Goal: Information Seeking & Learning: Learn about a topic

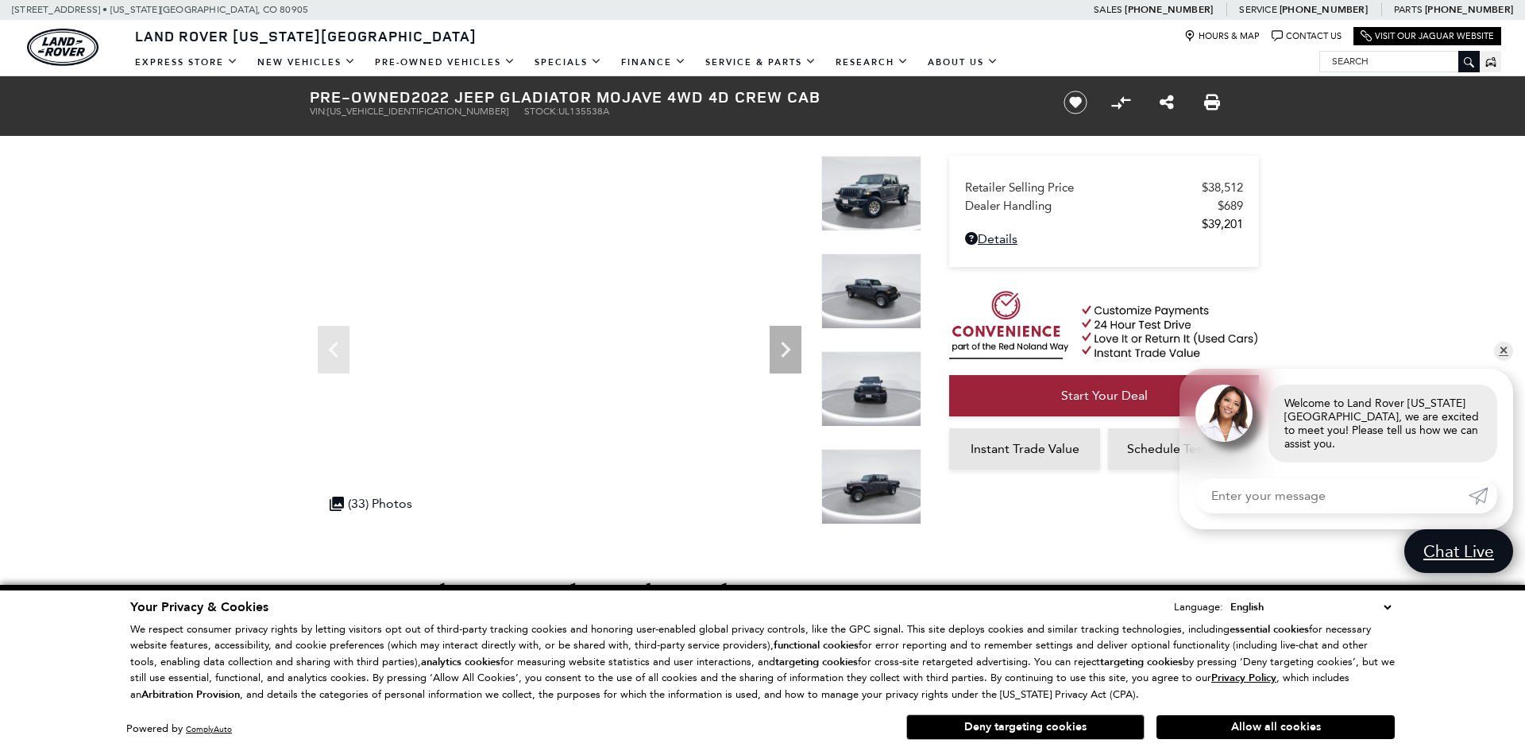
click at [850, 191] on img at bounding box center [871, 193] width 100 height 75
click at [867, 195] on img at bounding box center [871, 193] width 100 height 75
click at [402, 508] on div ".cls-1, .cls-3 { fill: #c50033; } .cls-1 { clip-rule: evenodd; } .cls-2 { clip-…" at bounding box center [371, 503] width 99 height 31
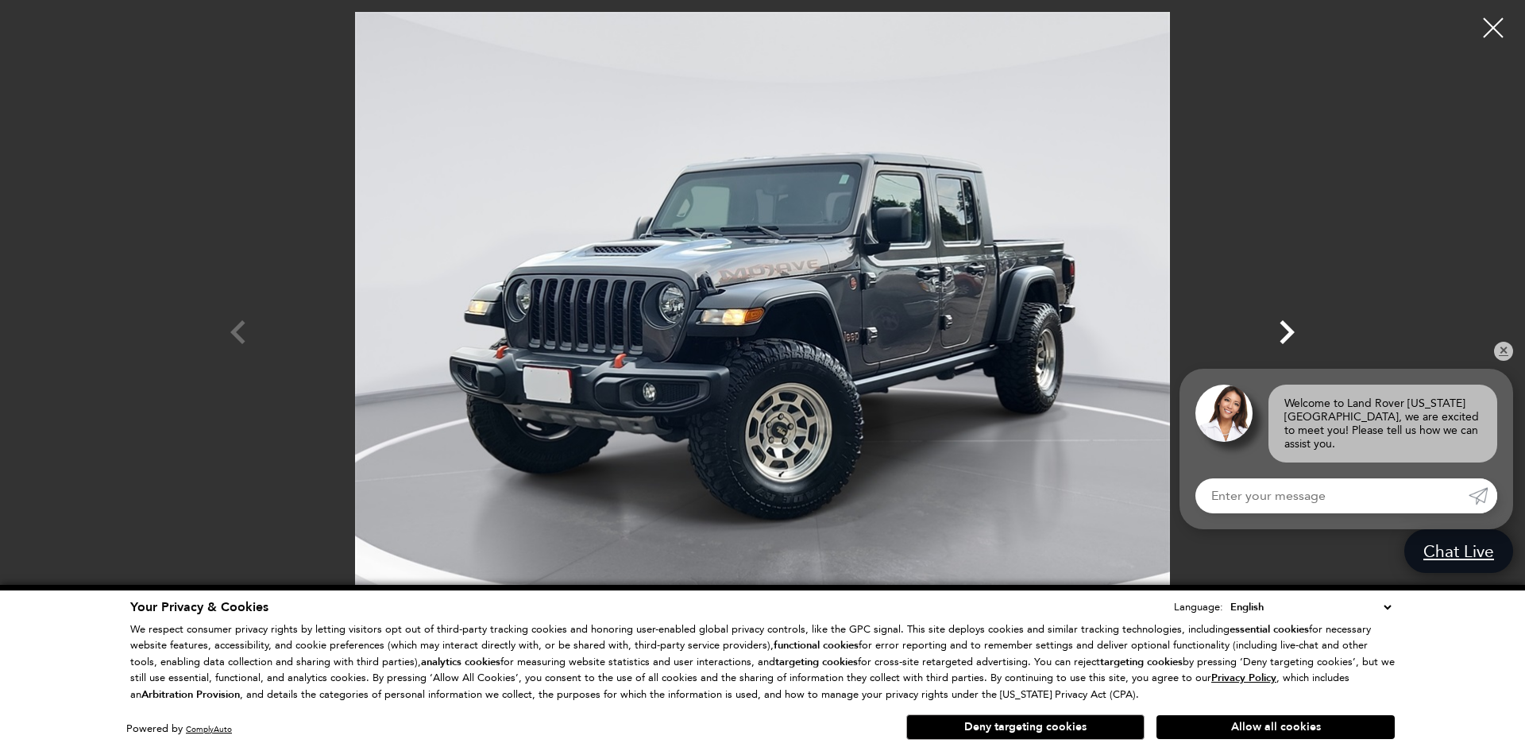
click at [1291, 327] on icon "Next" at bounding box center [1287, 332] width 48 height 48
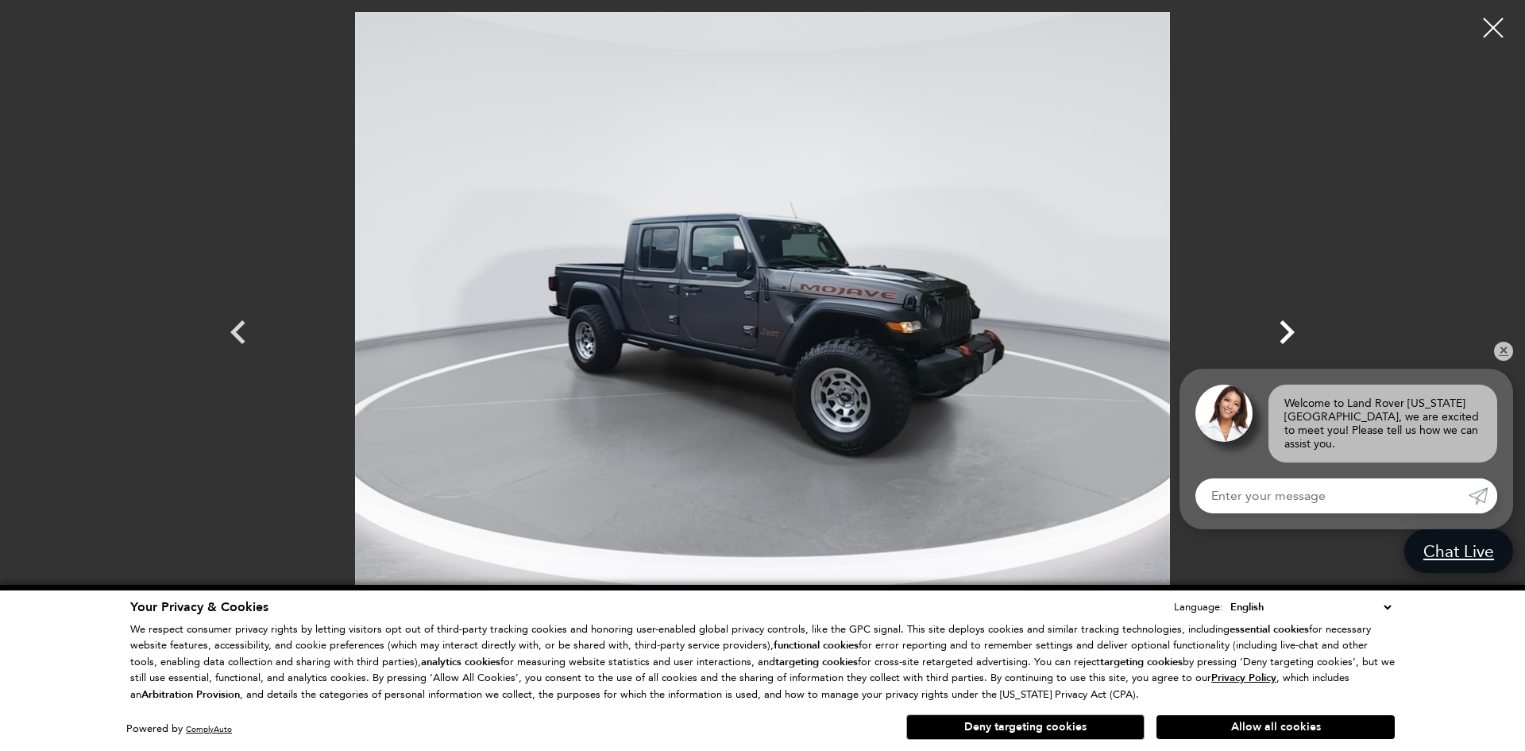
click at [1291, 327] on icon "Next" at bounding box center [1287, 332] width 48 height 48
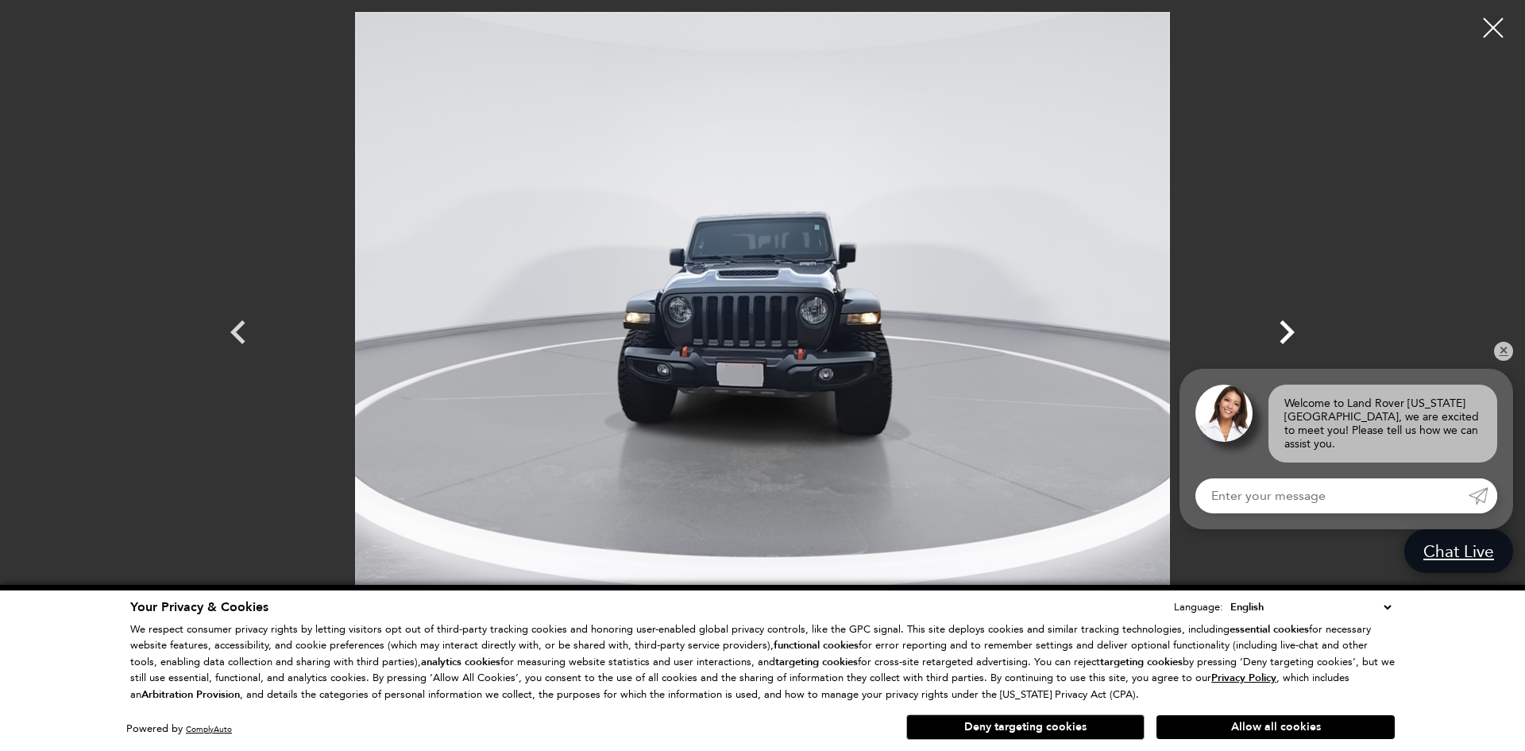
click at [1291, 327] on icon "Next" at bounding box center [1287, 332] width 48 height 48
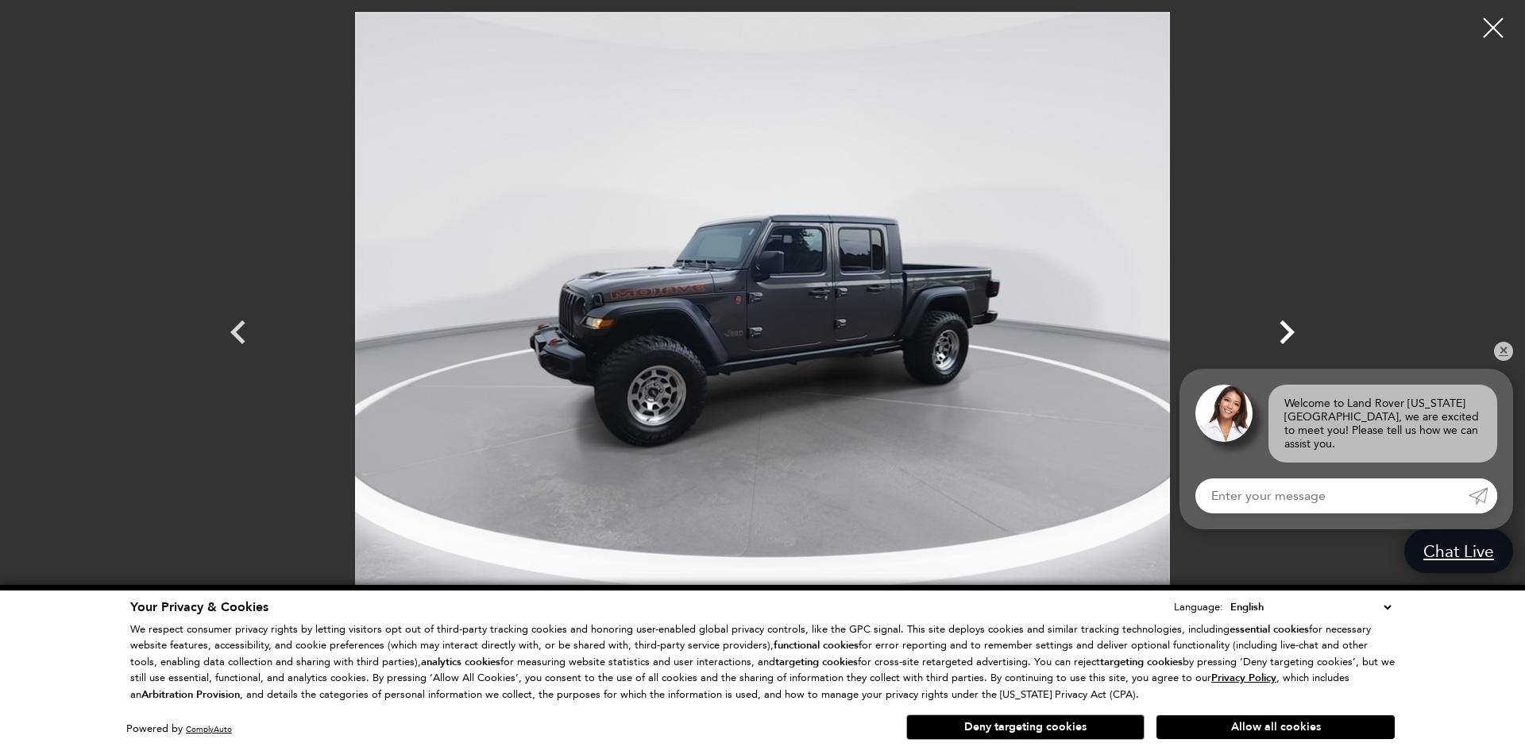
click at [1291, 327] on icon "Next" at bounding box center [1287, 332] width 48 height 48
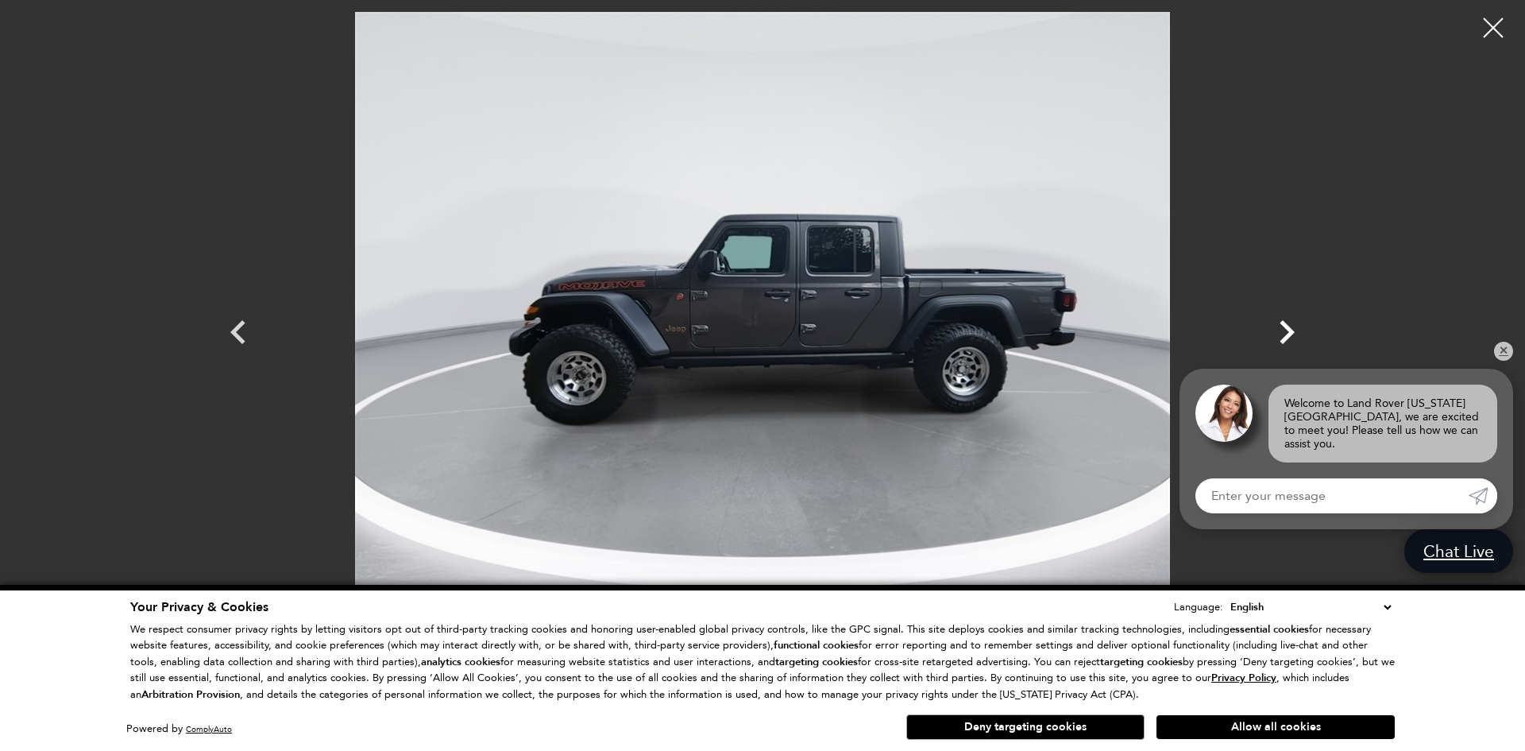
click at [1291, 327] on icon "Next" at bounding box center [1287, 332] width 48 height 48
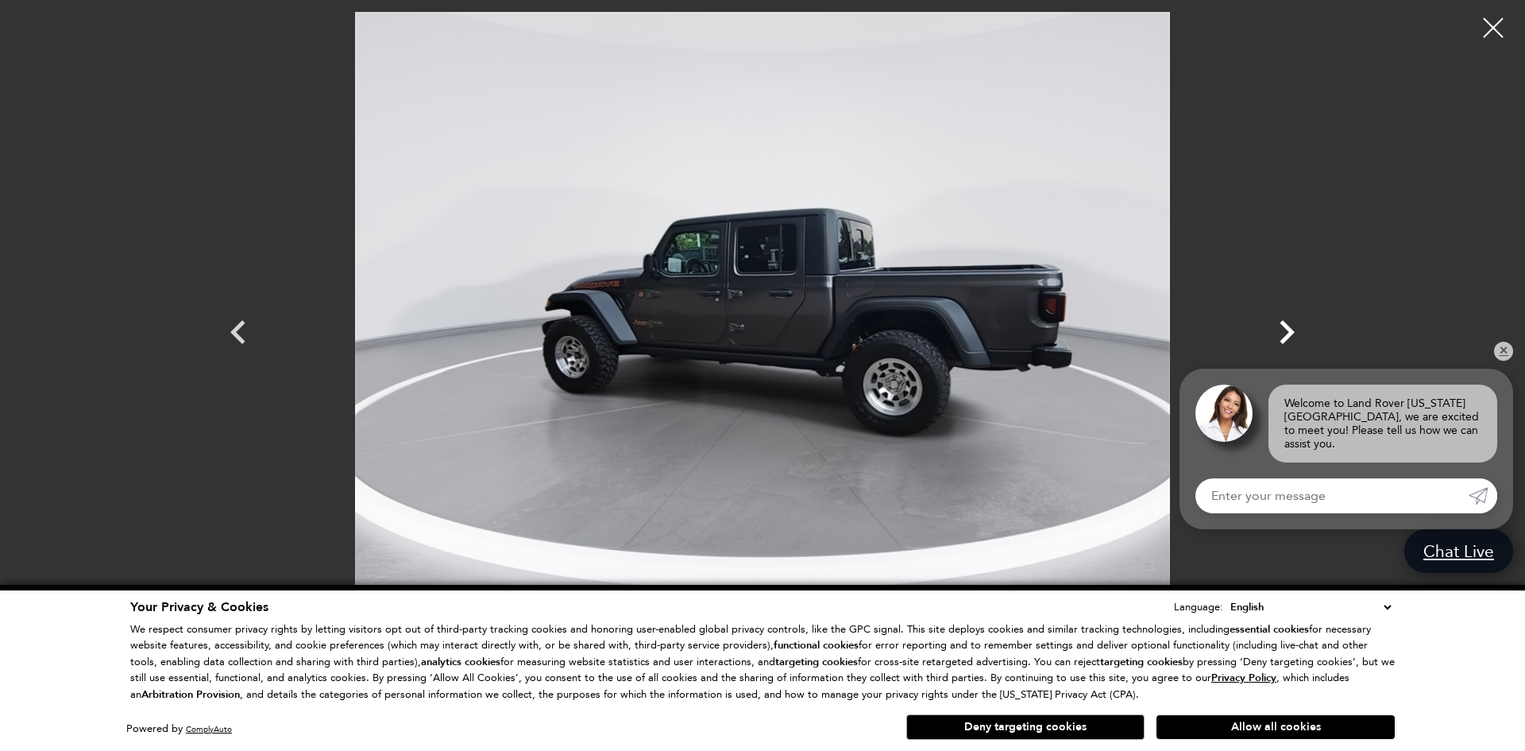
click at [1291, 327] on icon "Next" at bounding box center [1287, 332] width 48 height 48
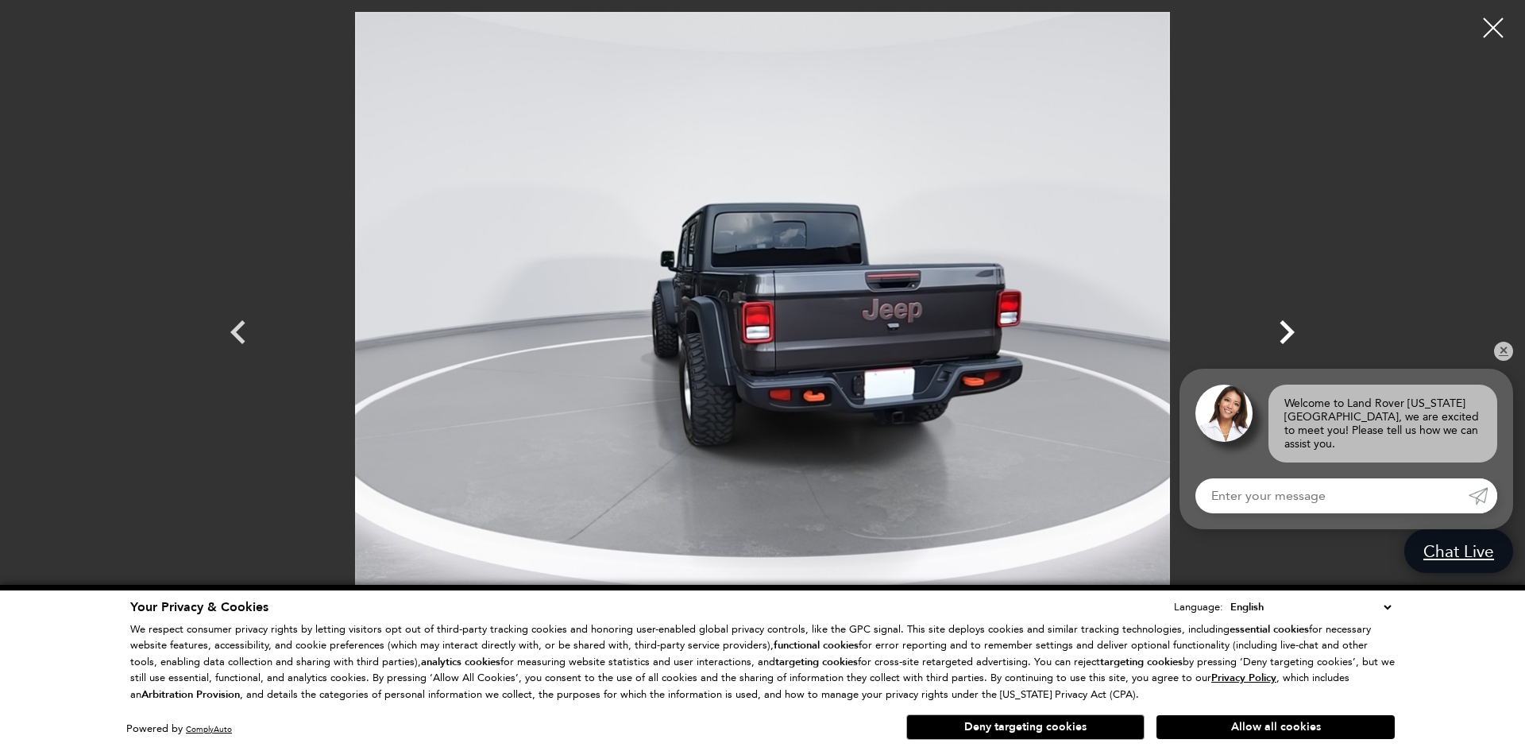
click at [1291, 327] on icon "Next" at bounding box center [1287, 332] width 48 height 48
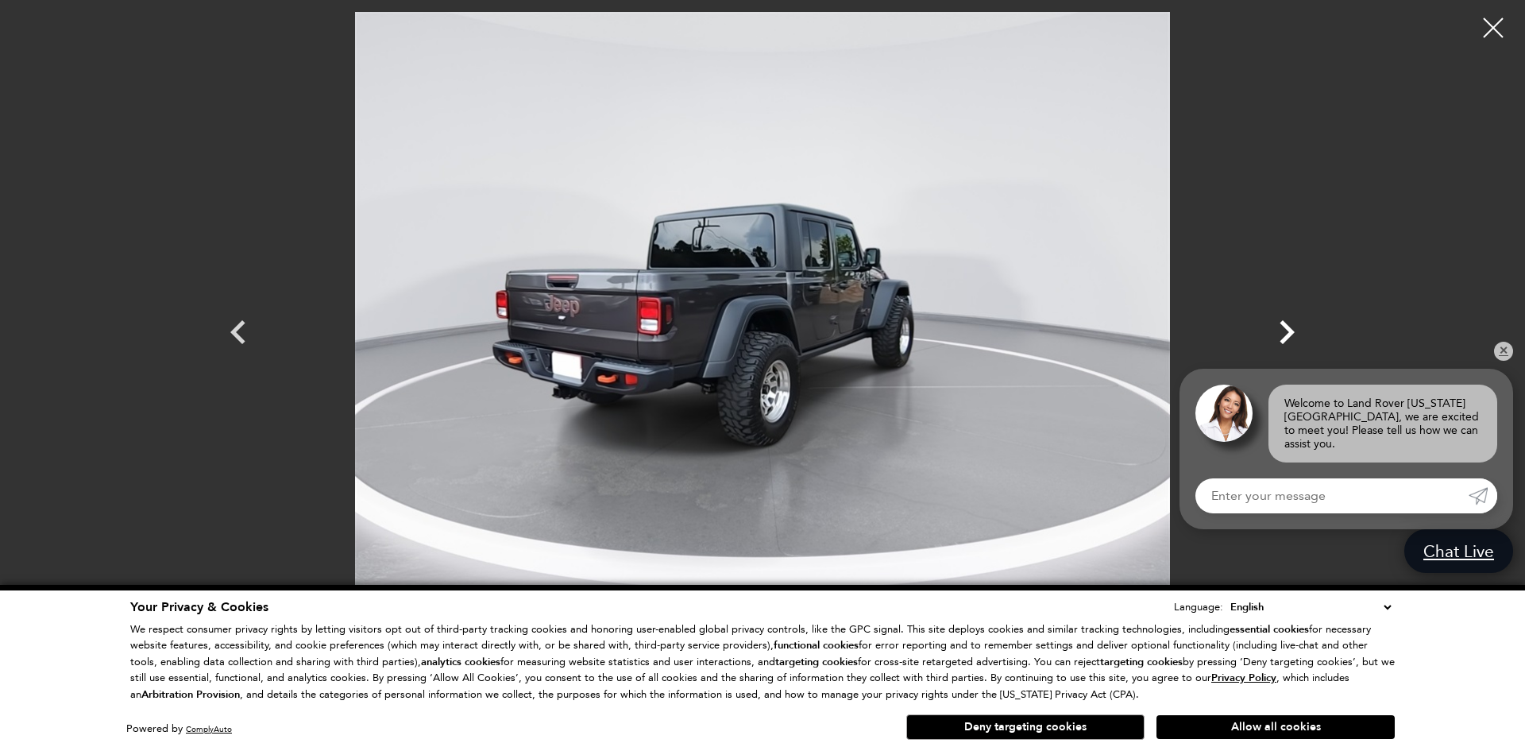
click at [1291, 327] on icon "Next" at bounding box center [1287, 332] width 48 height 48
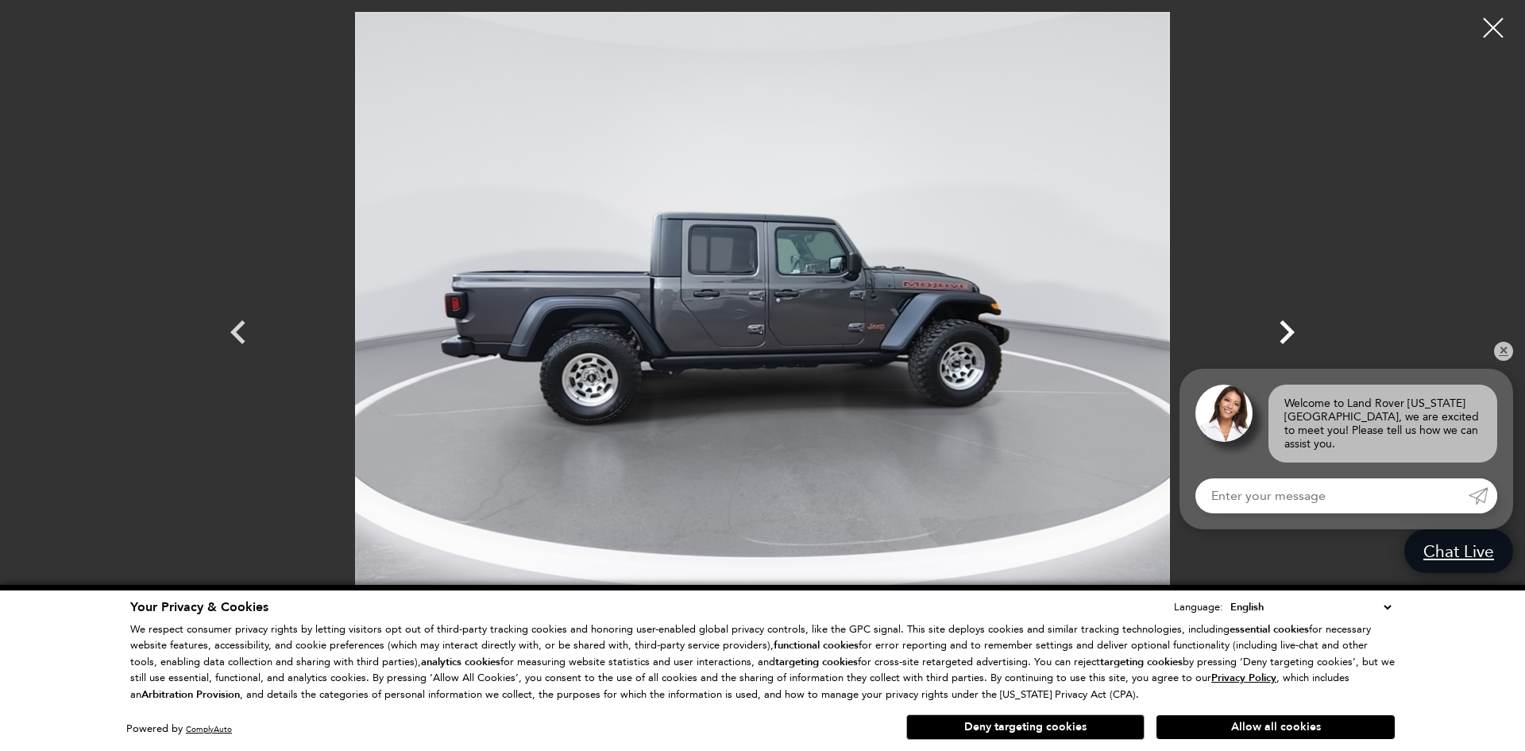
click at [1291, 327] on icon "Next" at bounding box center [1287, 332] width 48 height 48
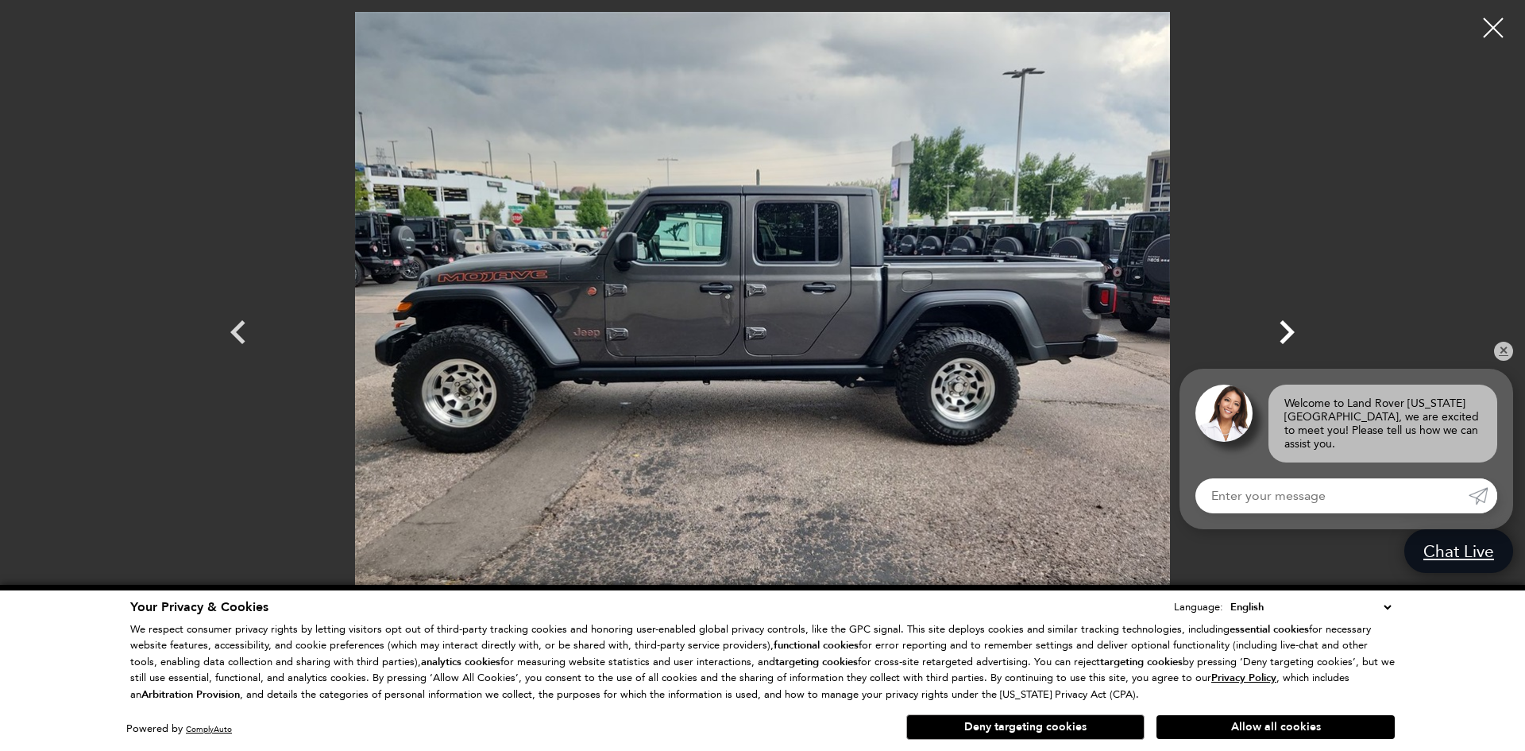
click at [1291, 327] on icon "Next" at bounding box center [1287, 332] width 48 height 48
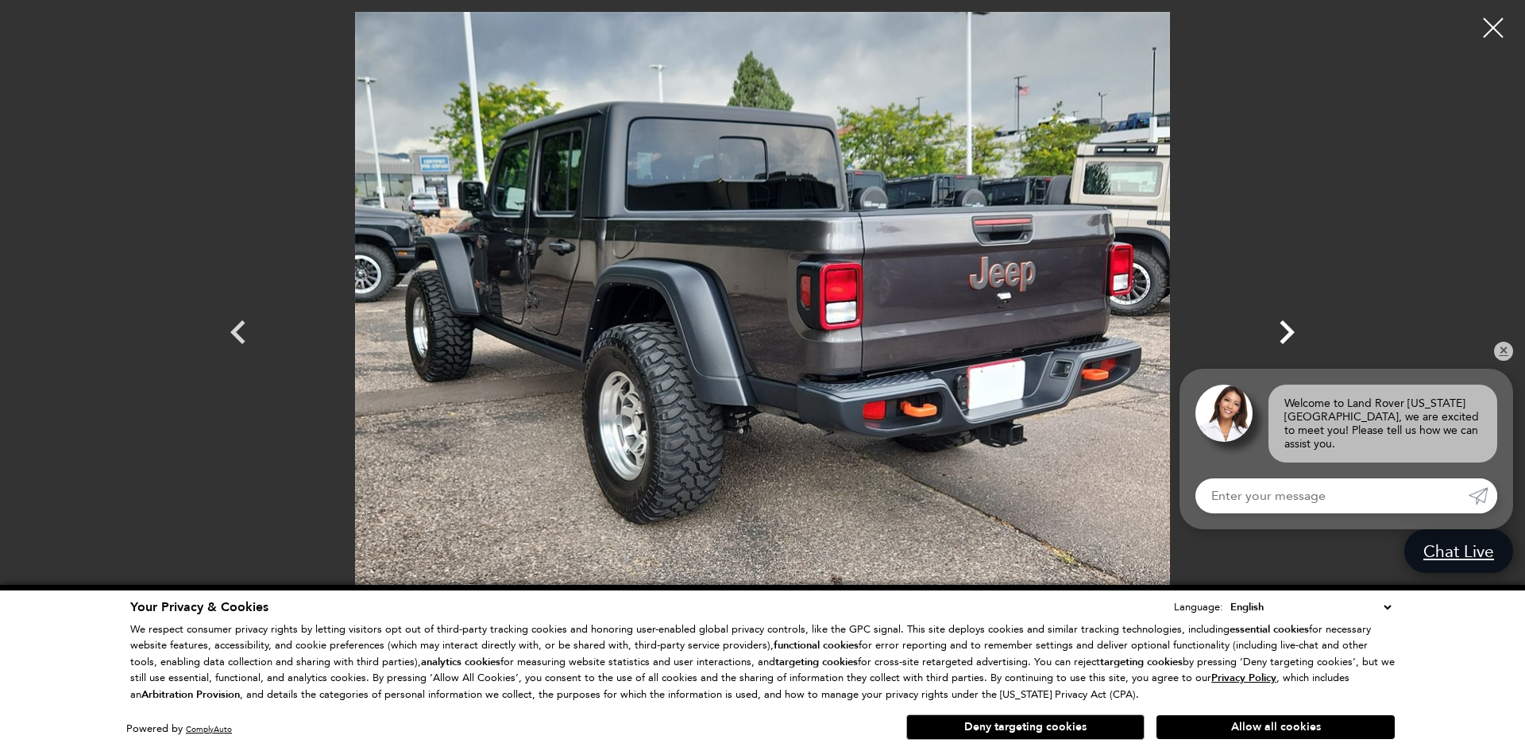
click at [1291, 327] on icon "Next" at bounding box center [1287, 332] width 48 height 48
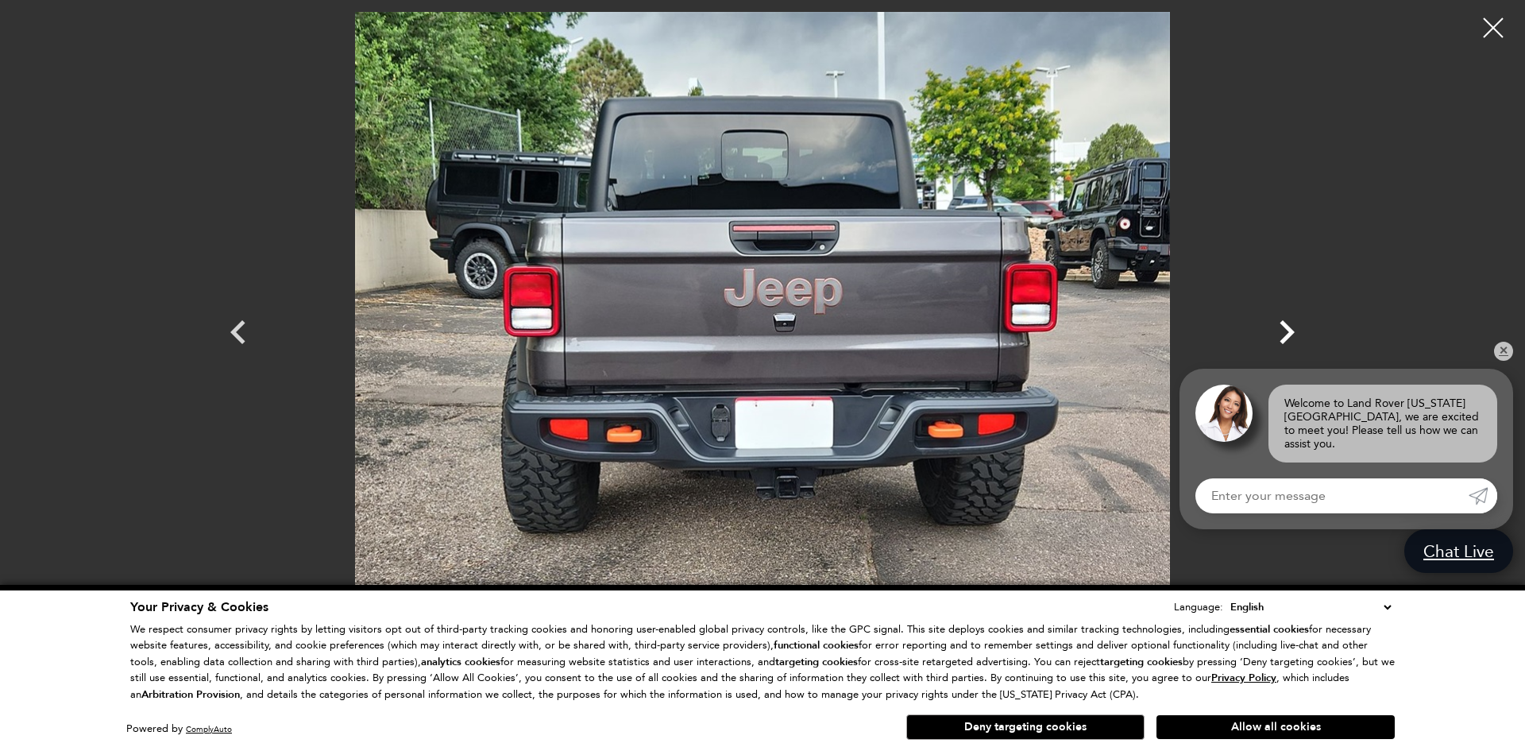
click at [1291, 327] on icon "Next" at bounding box center [1287, 332] width 48 height 48
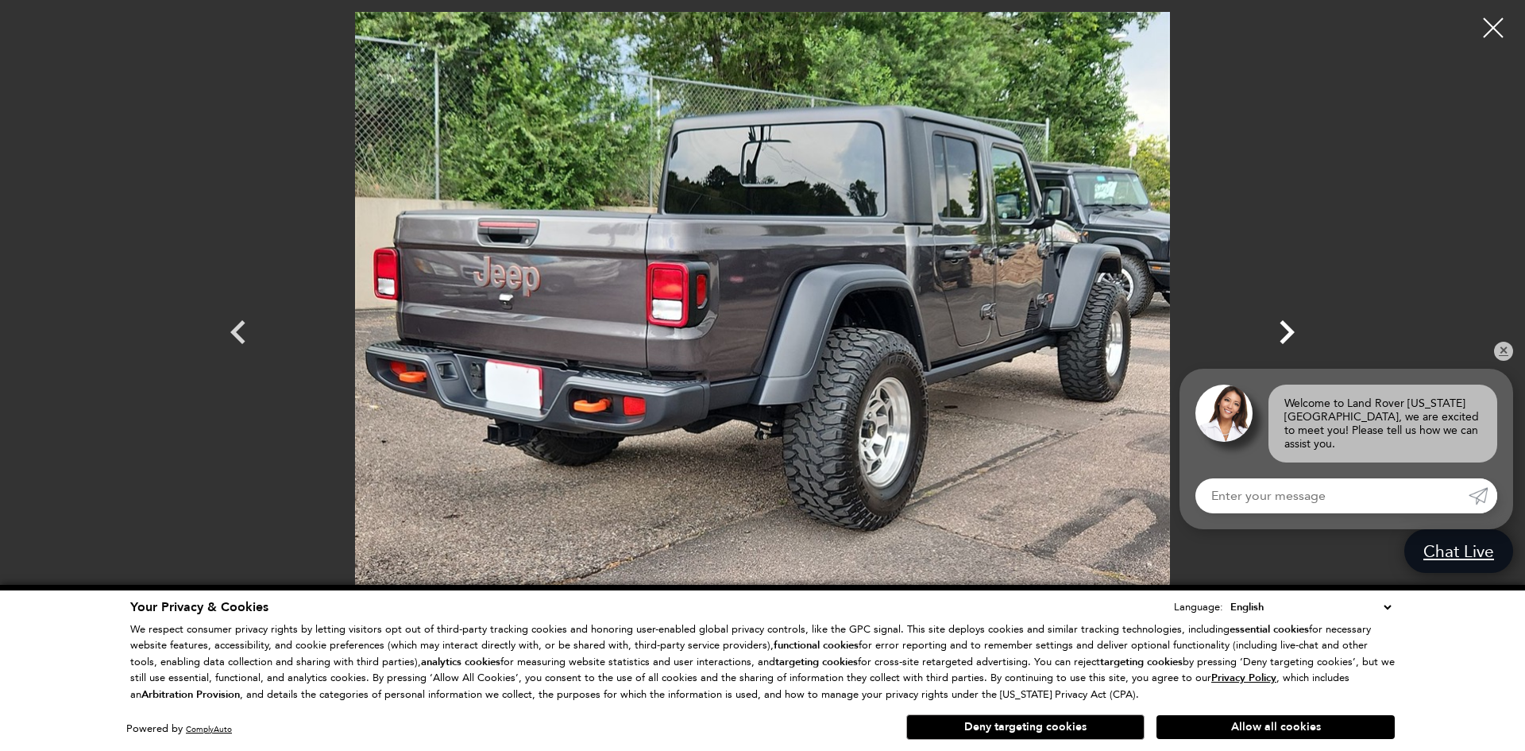
click at [1291, 327] on icon "Next" at bounding box center [1287, 332] width 48 height 48
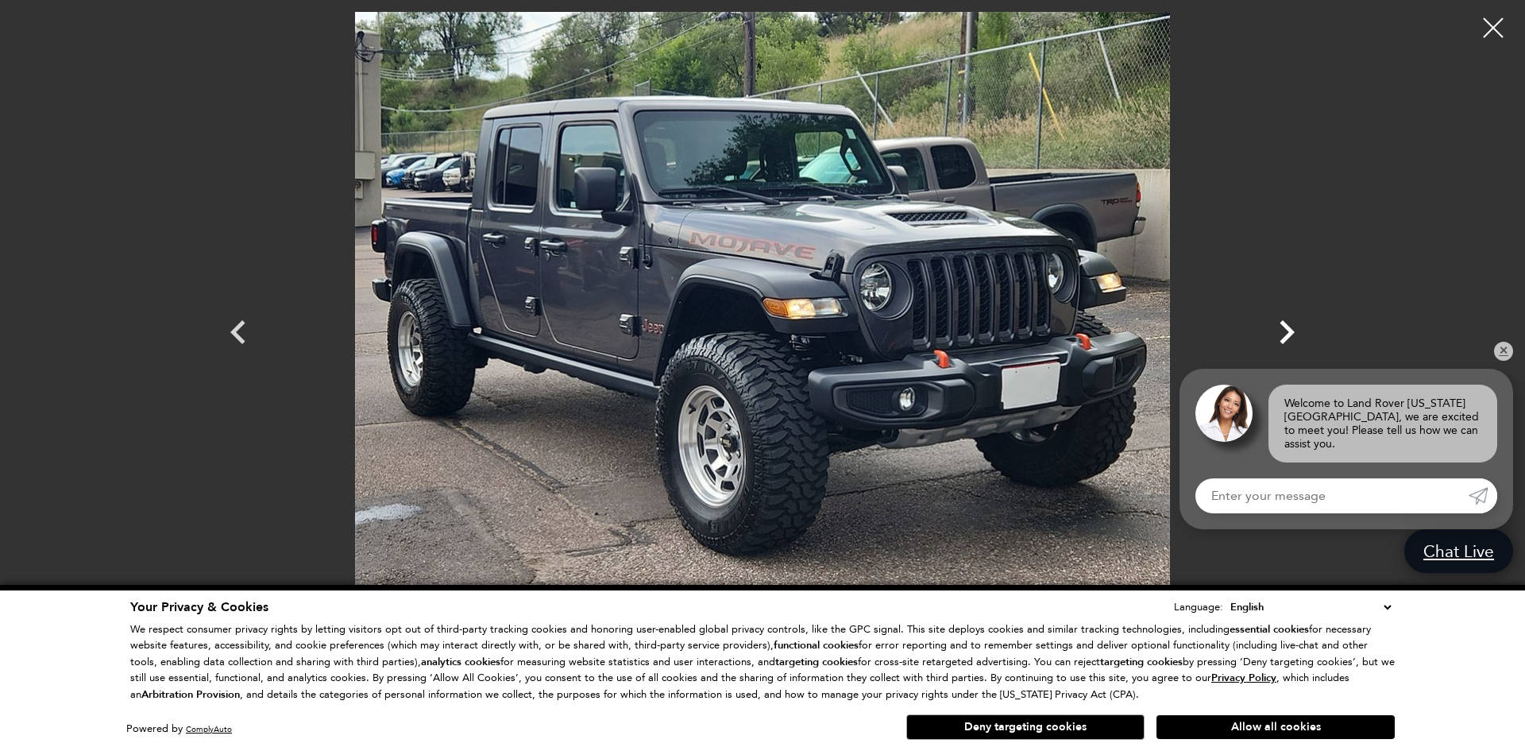
click at [1291, 327] on icon "Next" at bounding box center [1287, 332] width 48 height 48
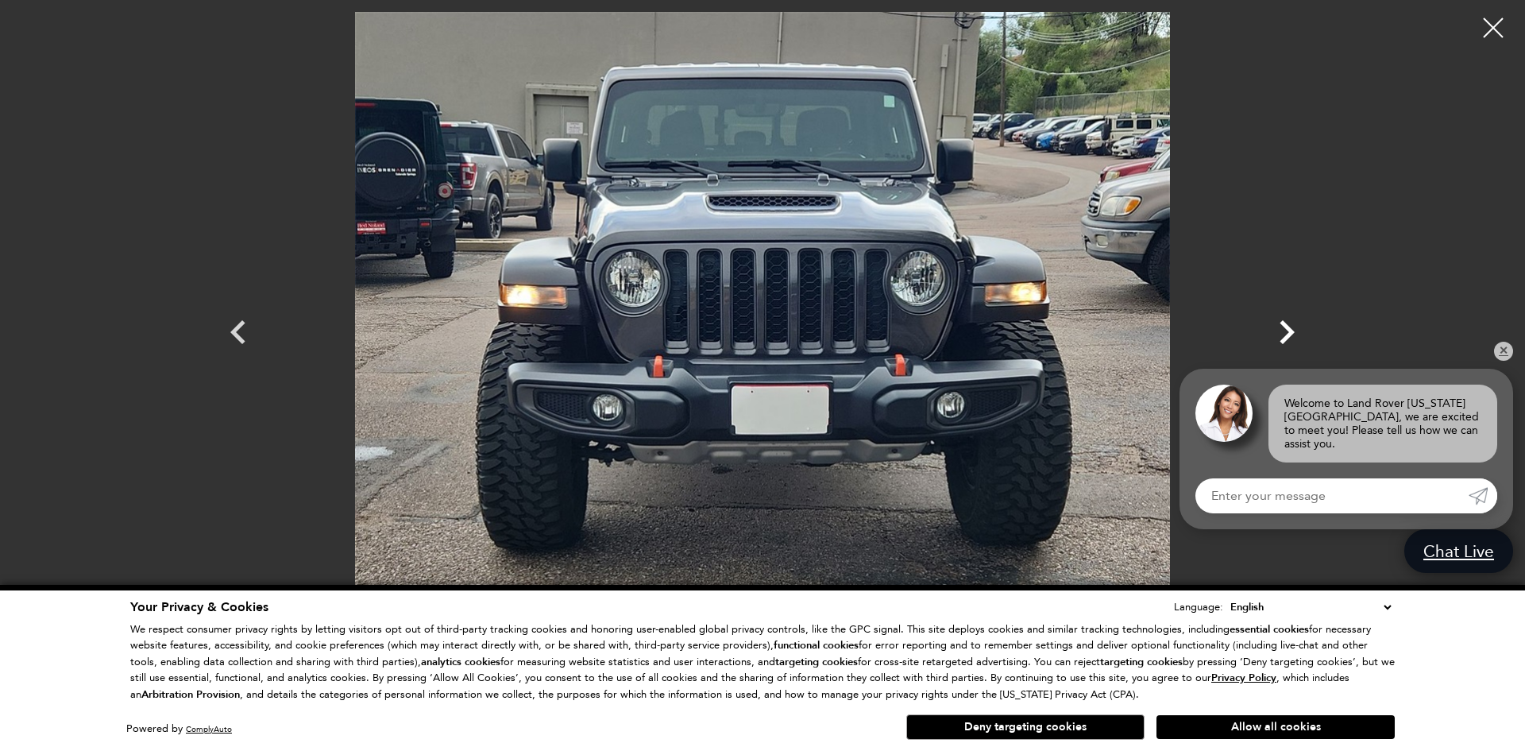
click at [1291, 327] on icon "Next" at bounding box center [1287, 332] width 48 height 48
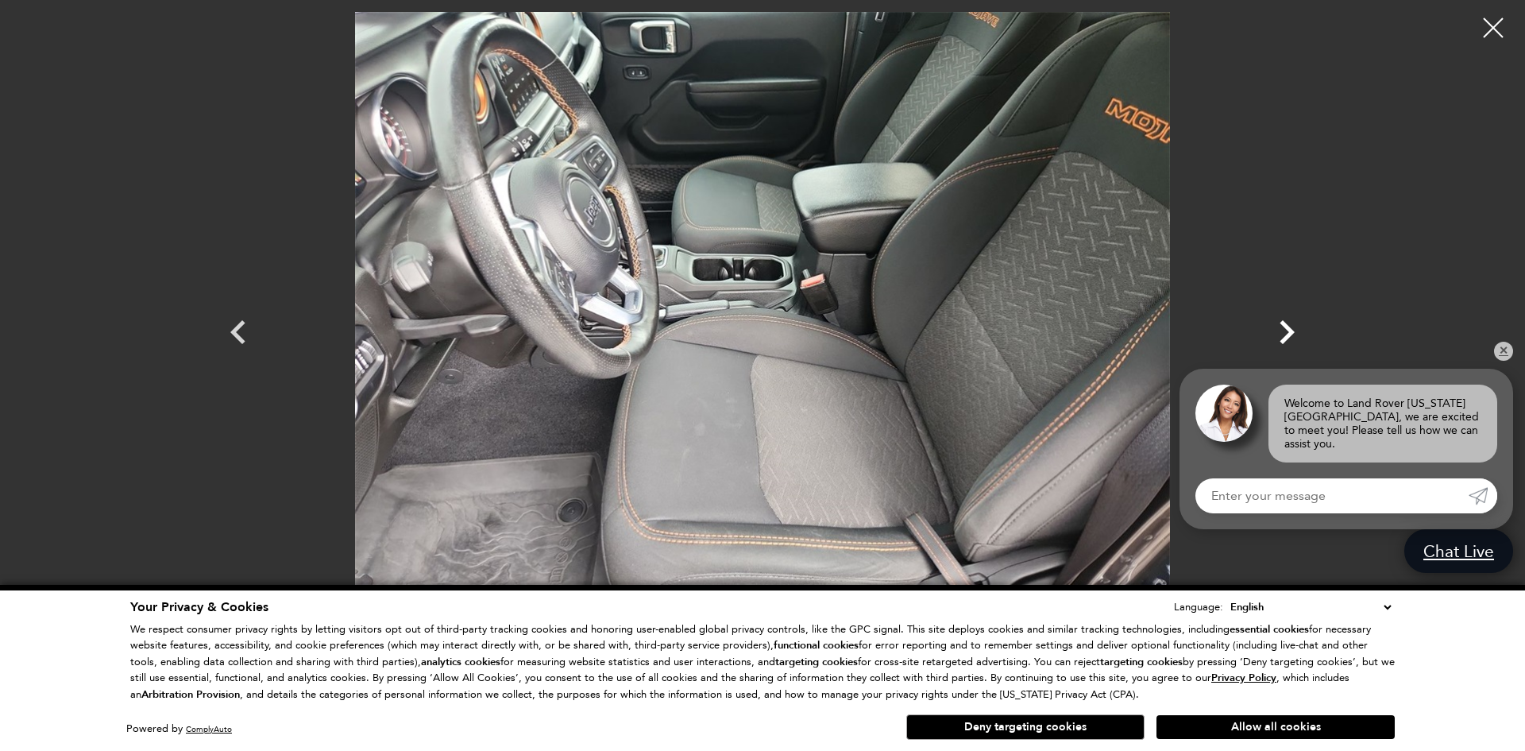
click at [1291, 327] on icon "Next" at bounding box center [1287, 332] width 48 height 48
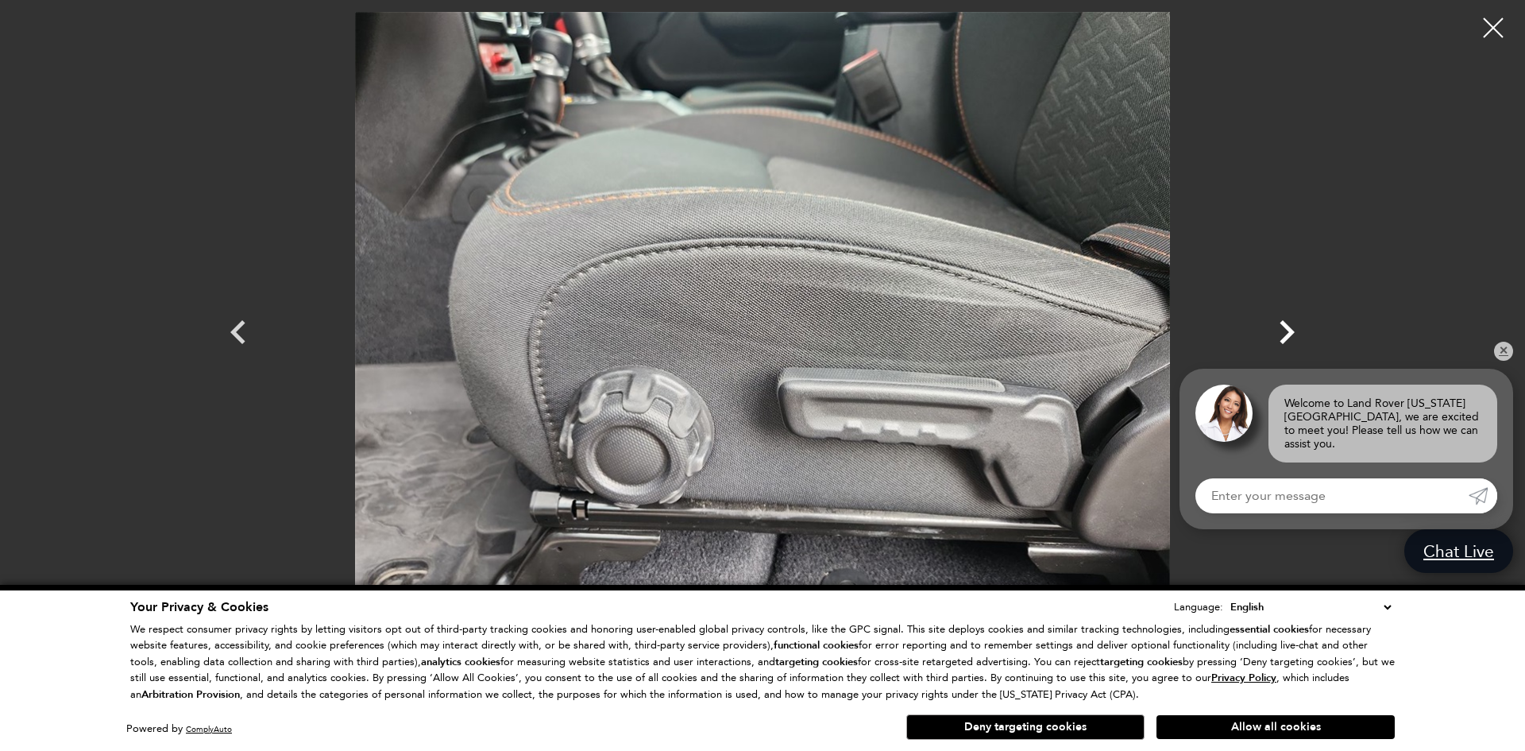
click at [1291, 327] on icon "Next" at bounding box center [1287, 332] width 48 height 48
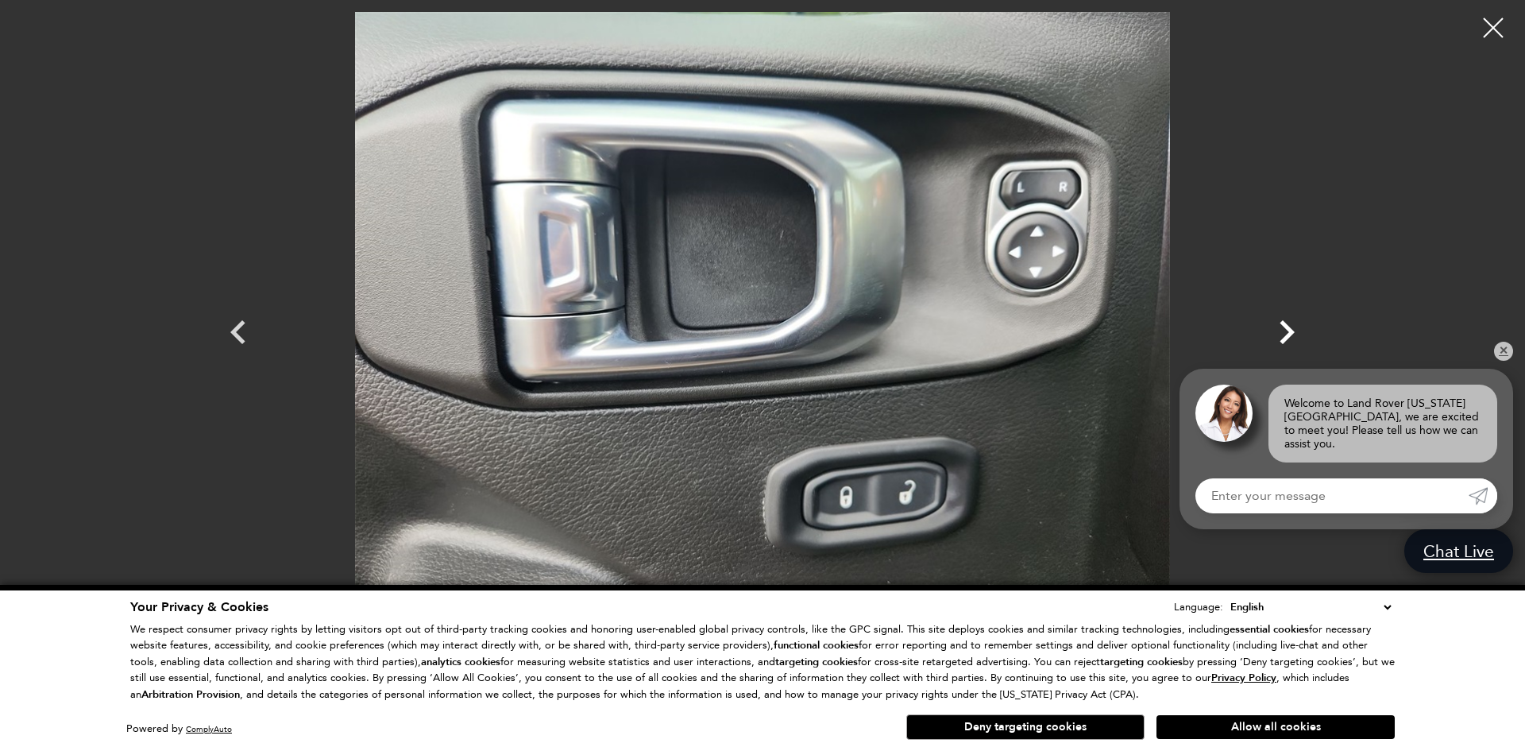
click at [1291, 327] on icon "Next" at bounding box center [1287, 332] width 48 height 48
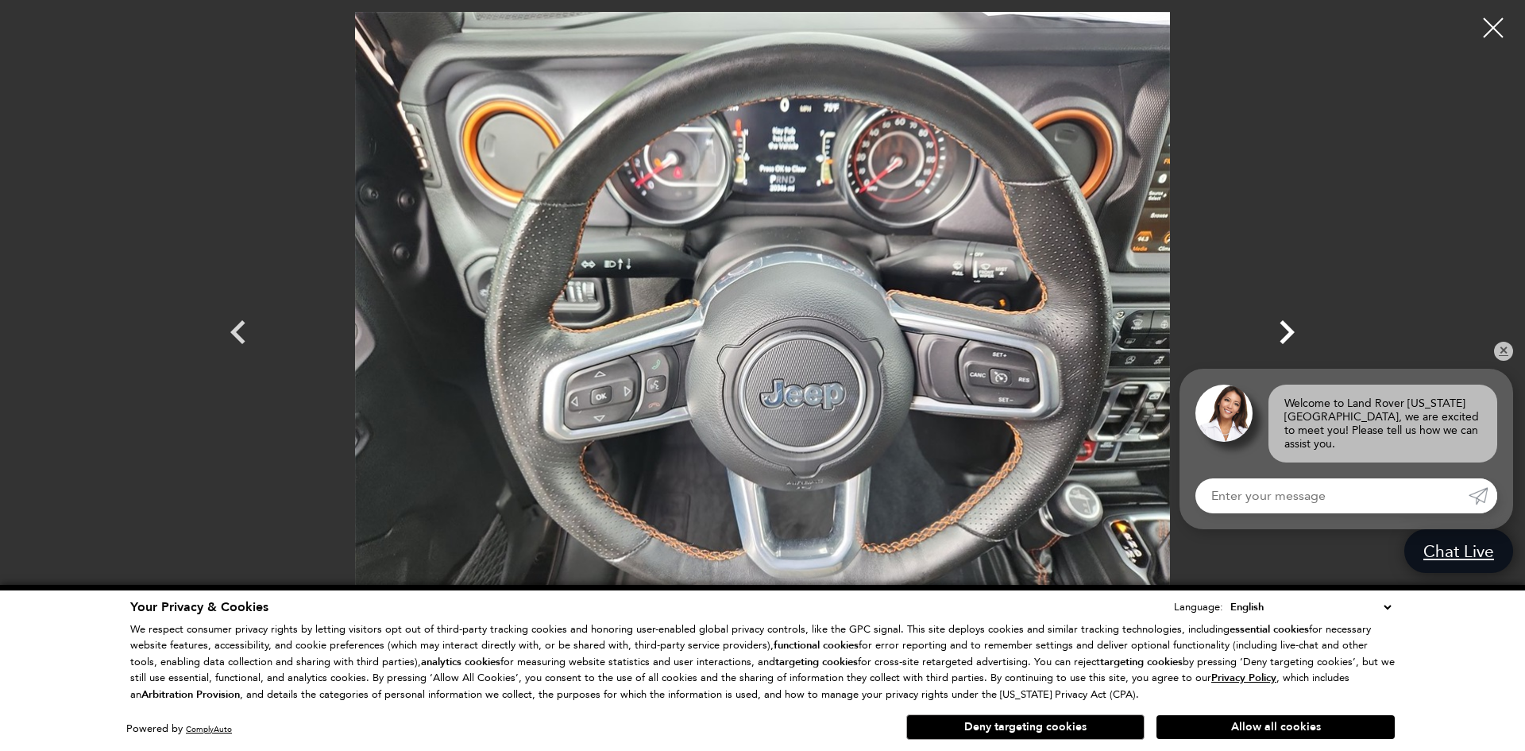
click at [1291, 327] on icon "Next" at bounding box center [1287, 332] width 48 height 48
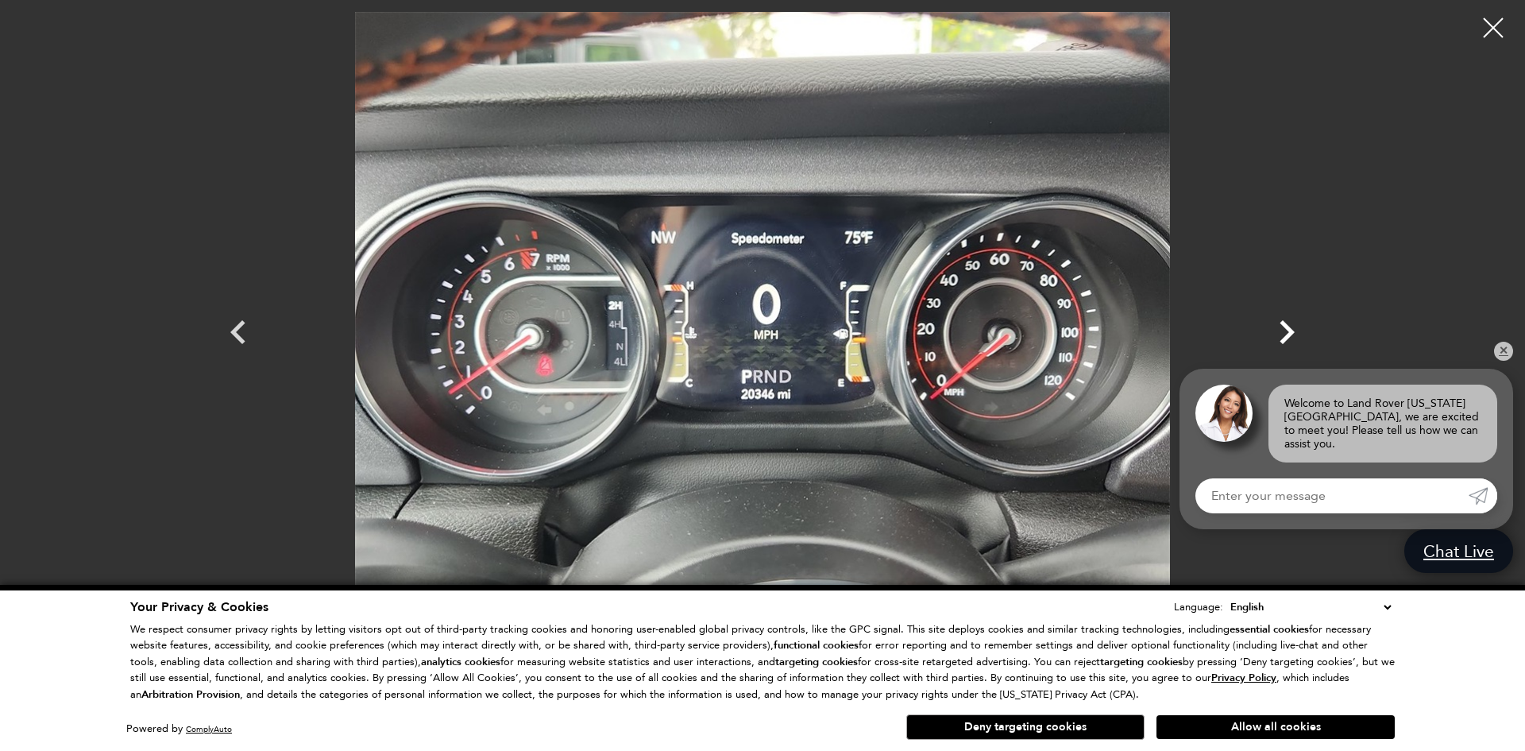
click at [1291, 327] on icon "Next" at bounding box center [1287, 332] width 48 height 48
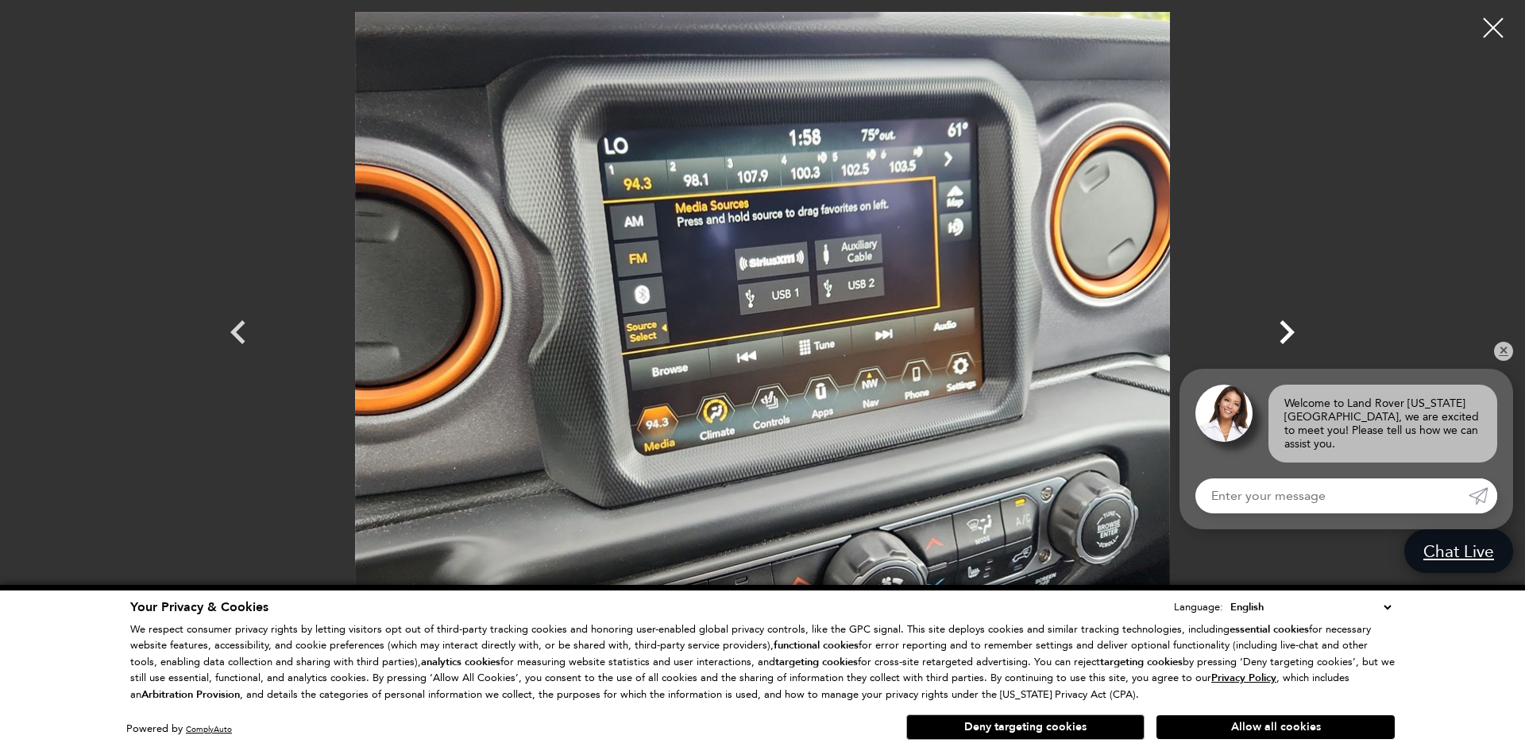
click at [1291, 327] on icon "Next" at bounding box center [1287, 332] width 48 height 48
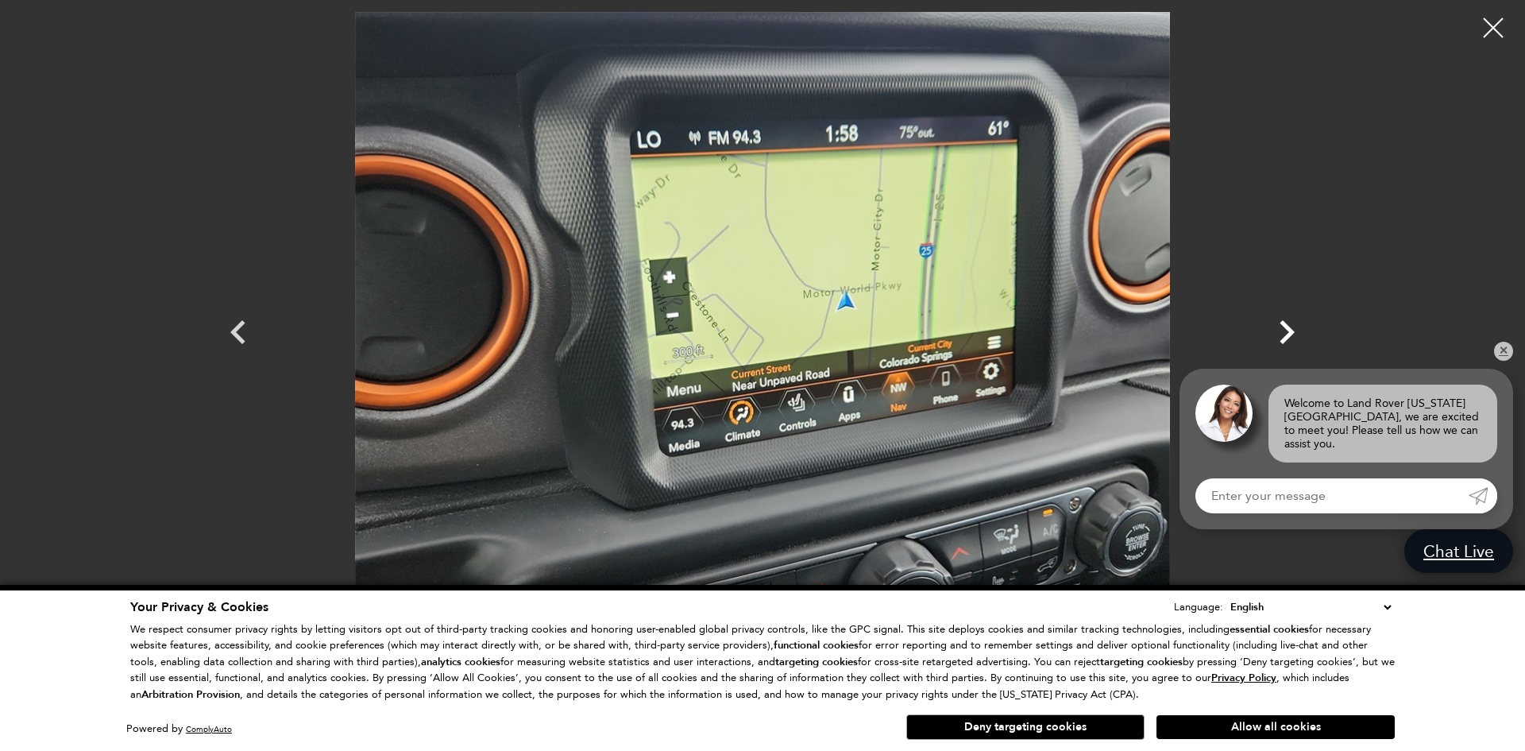
click at [1291, 327] on icon "Next" at bounding box center [1287, 332] width 48 height 48
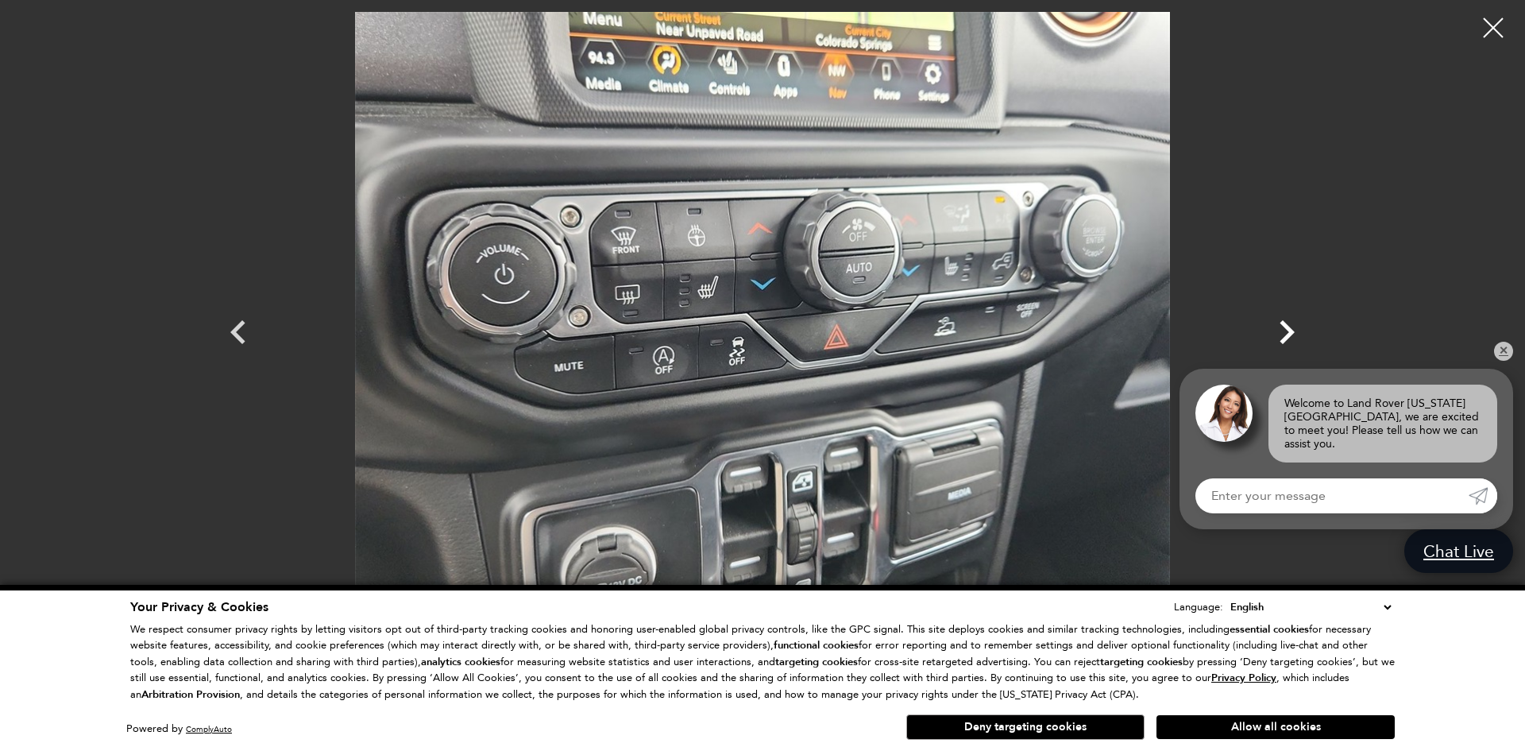
click at [1291, 327] on icon "Next" at bounding box center [1287, 332] width 48 height 48
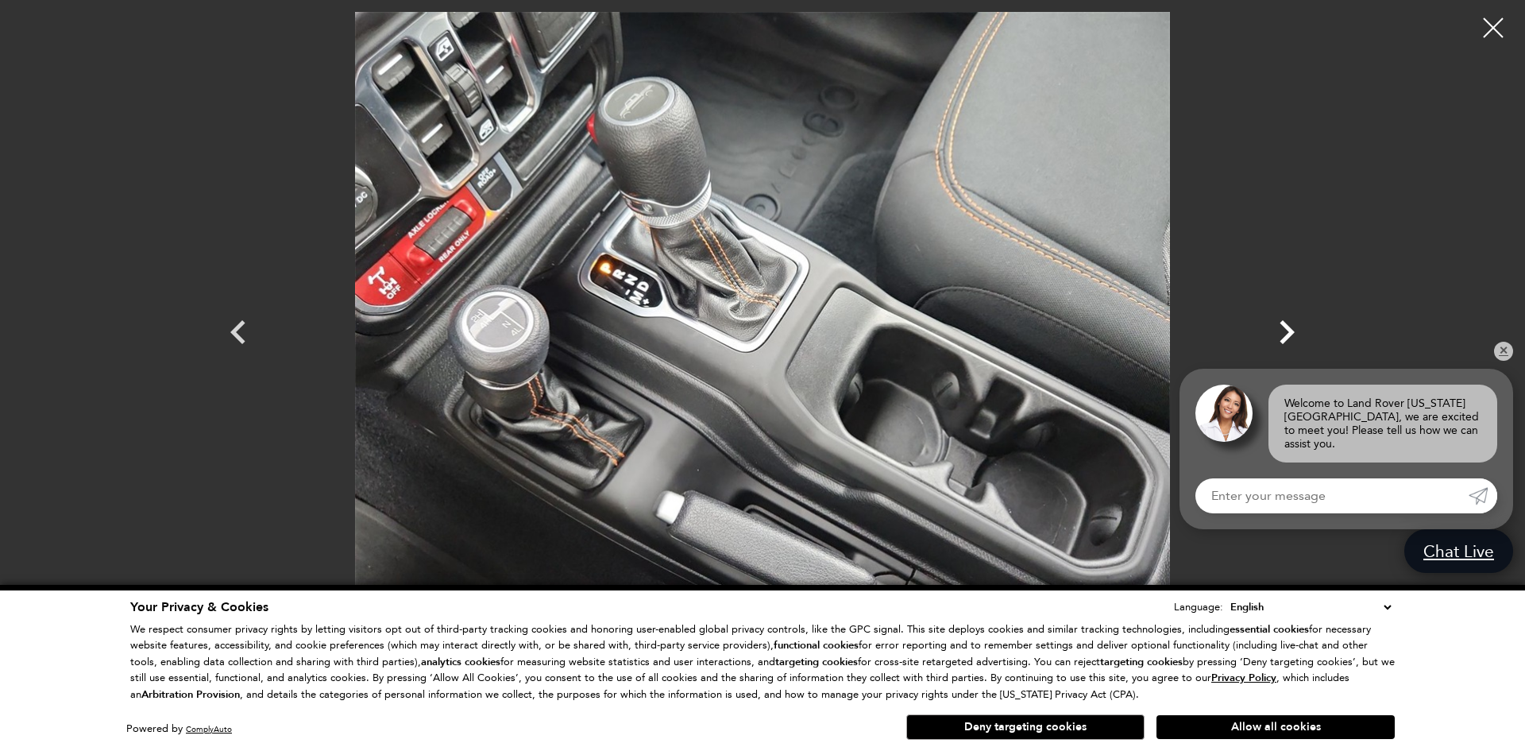
click at [1291, 327] on icon "Next" at bounding box center [1287, 332] width 48 height 48
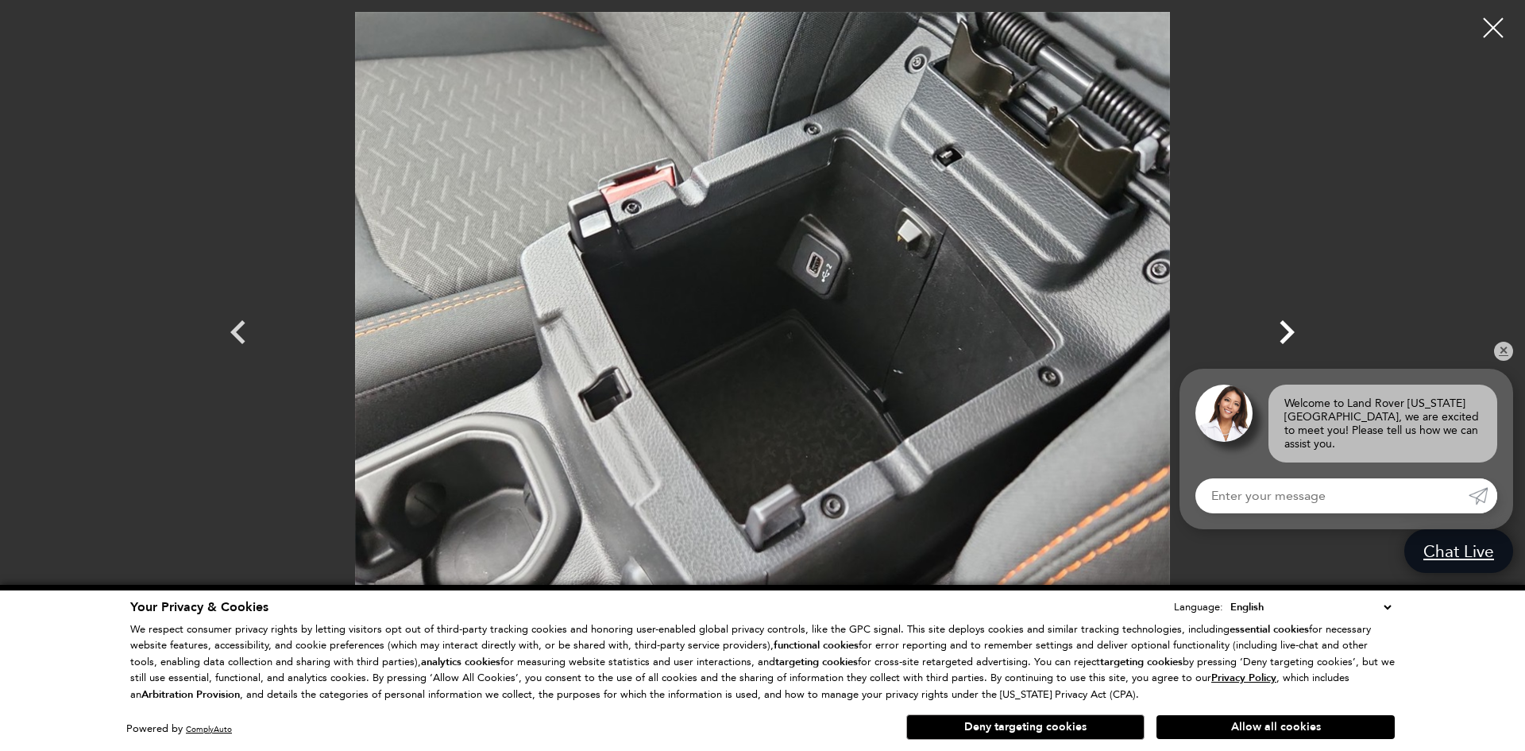
click at [1291, 327] on icon "Next" at bounding box center [1287, 332] width 48 height 48
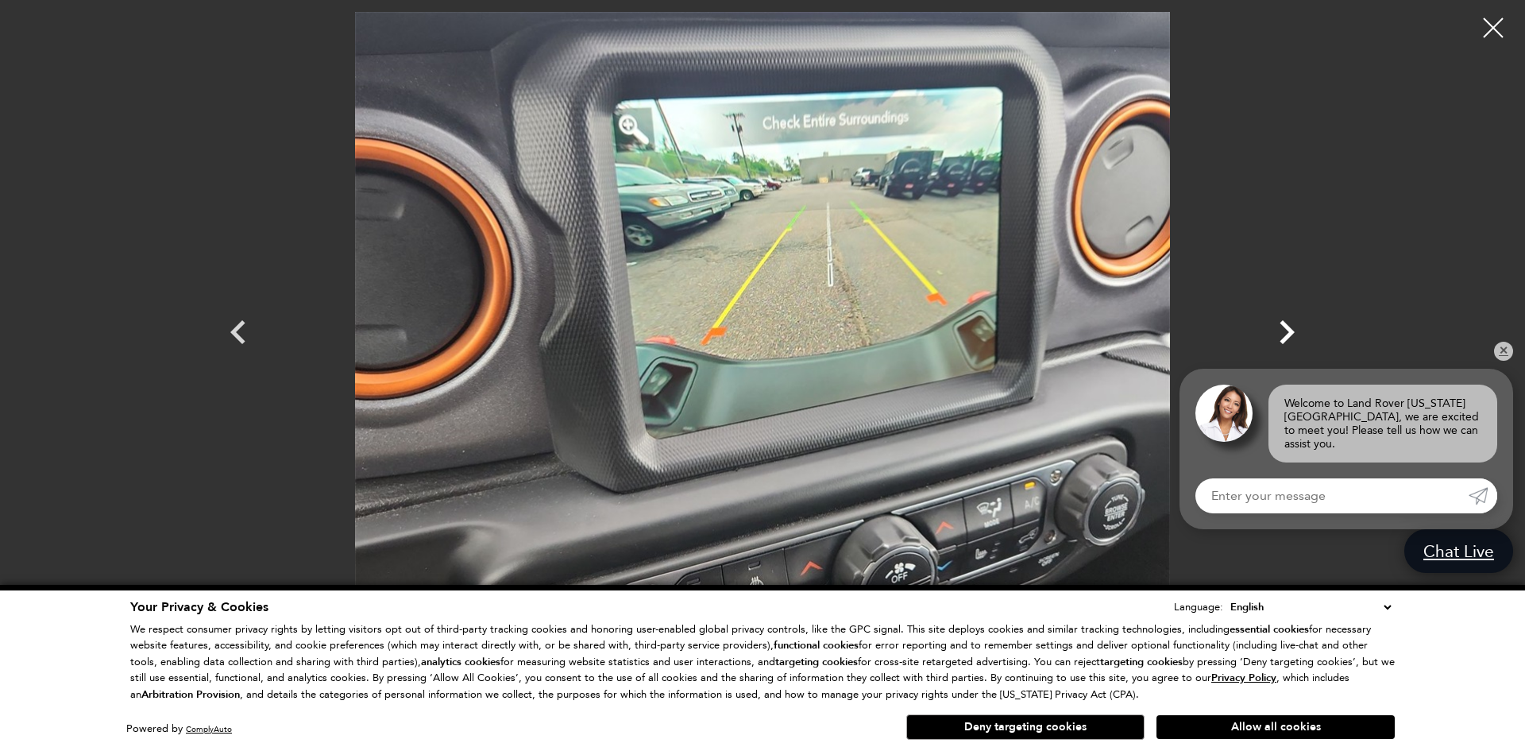
click at [1291, 327] on icon "Next" at bounding box center [1287, 332] width 48 height 48
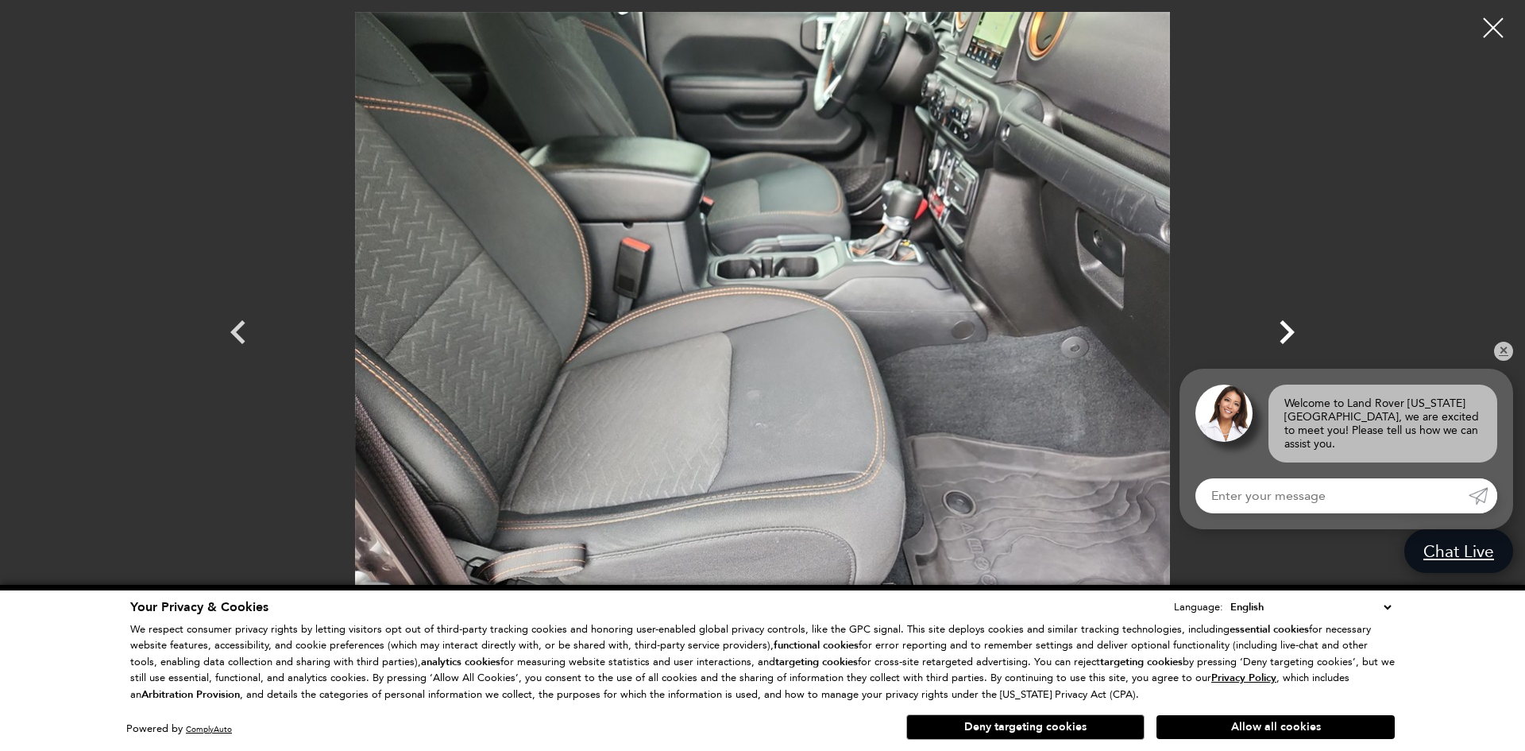
click at [1291, 327] on icon "Next" at bounding box center [1287, 332] width 48 height 48
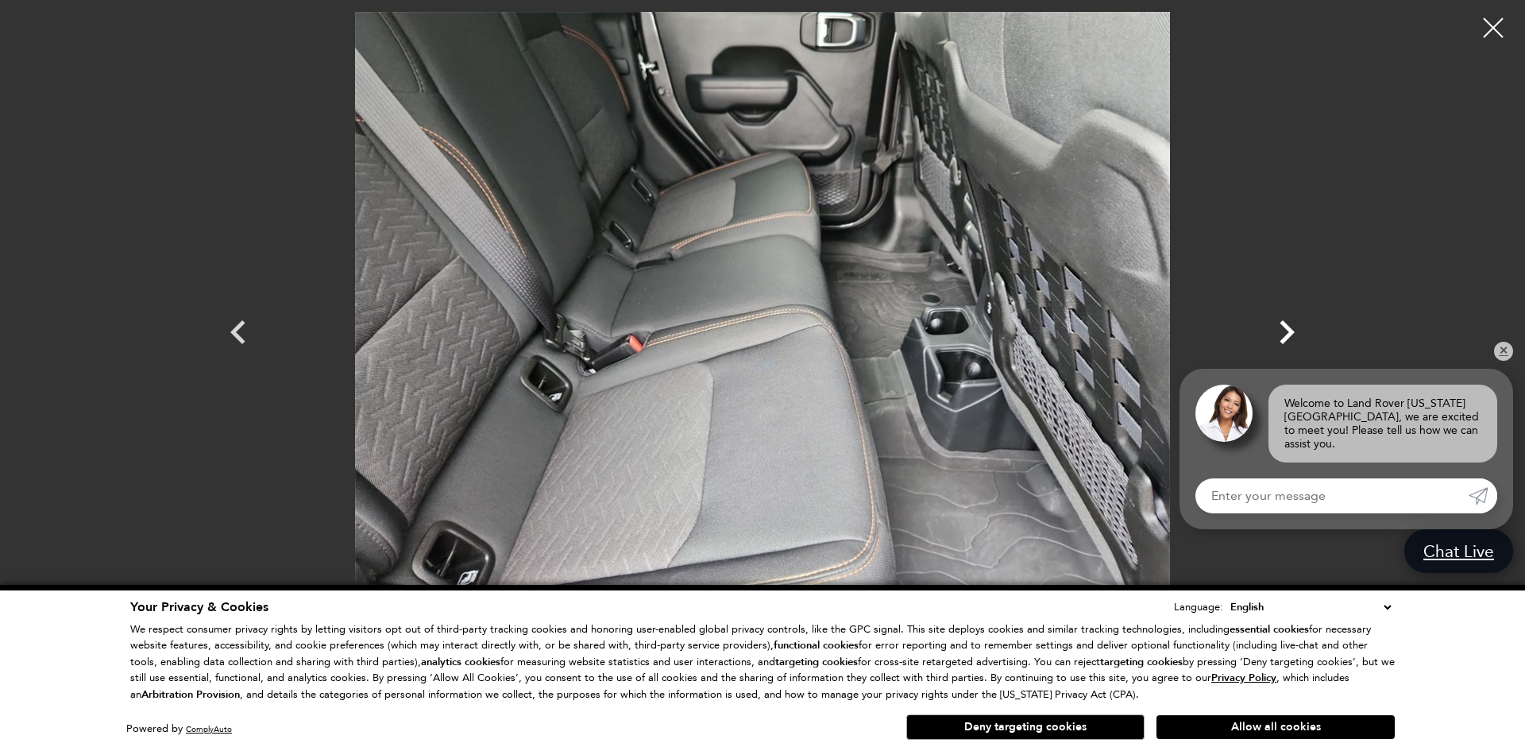
click at [1291, 327] on icon "Next" at bounding box center [1287, 332] width 48 height 48
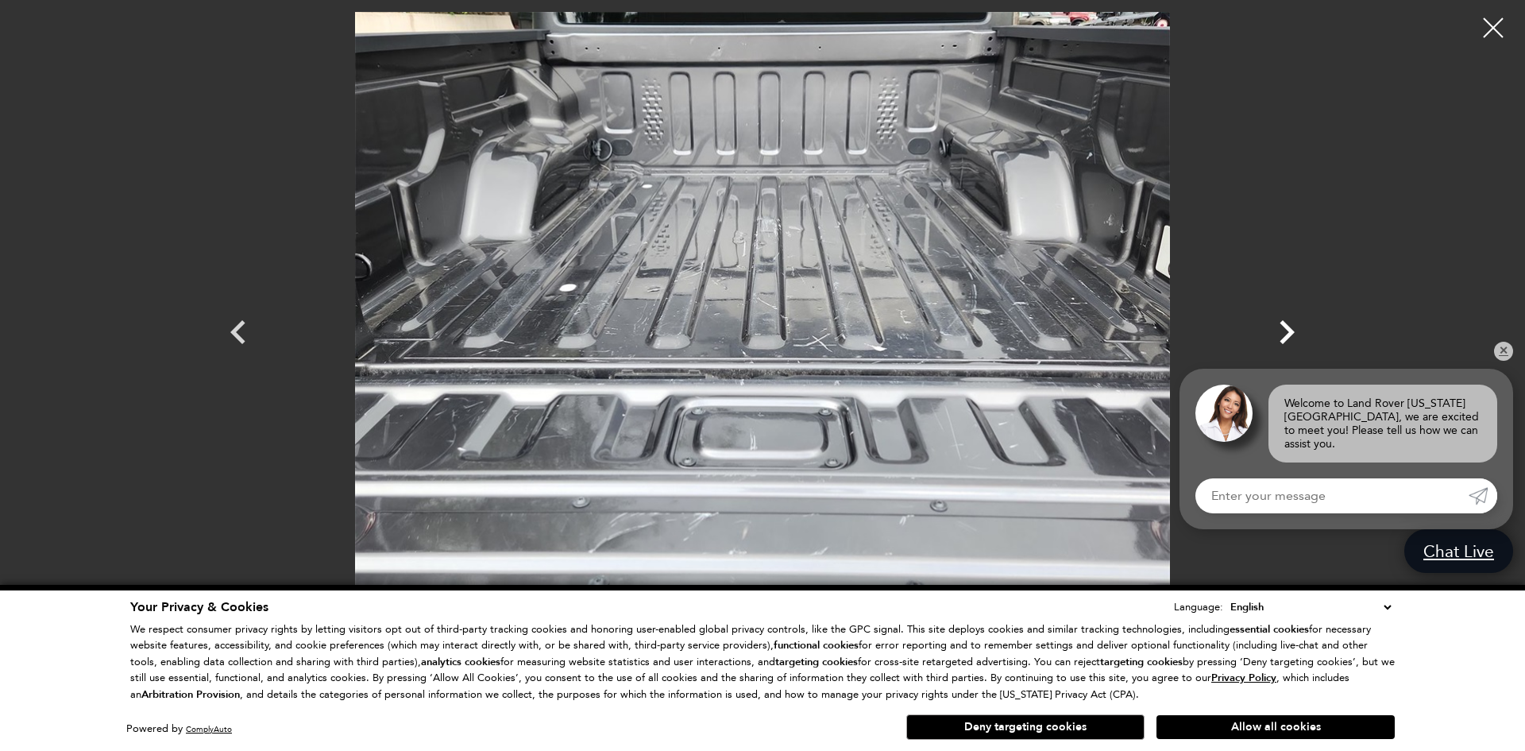
click at [1291, 327] on icon "Next" at bounding box center [1287, 332] width 48 height 48
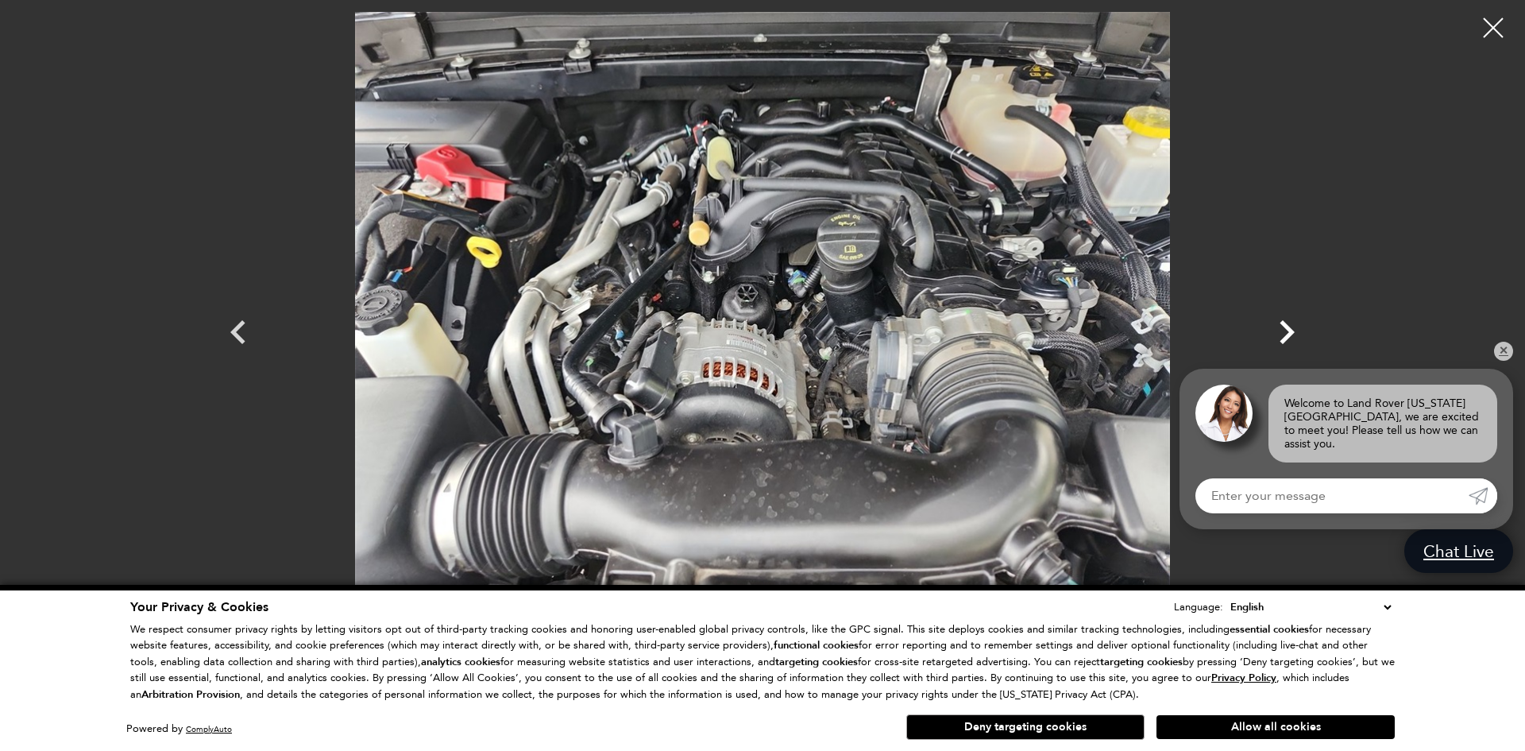
click at [1291, 327] on icon "Next" at bounding box center [1287, 332] width 48 height 48
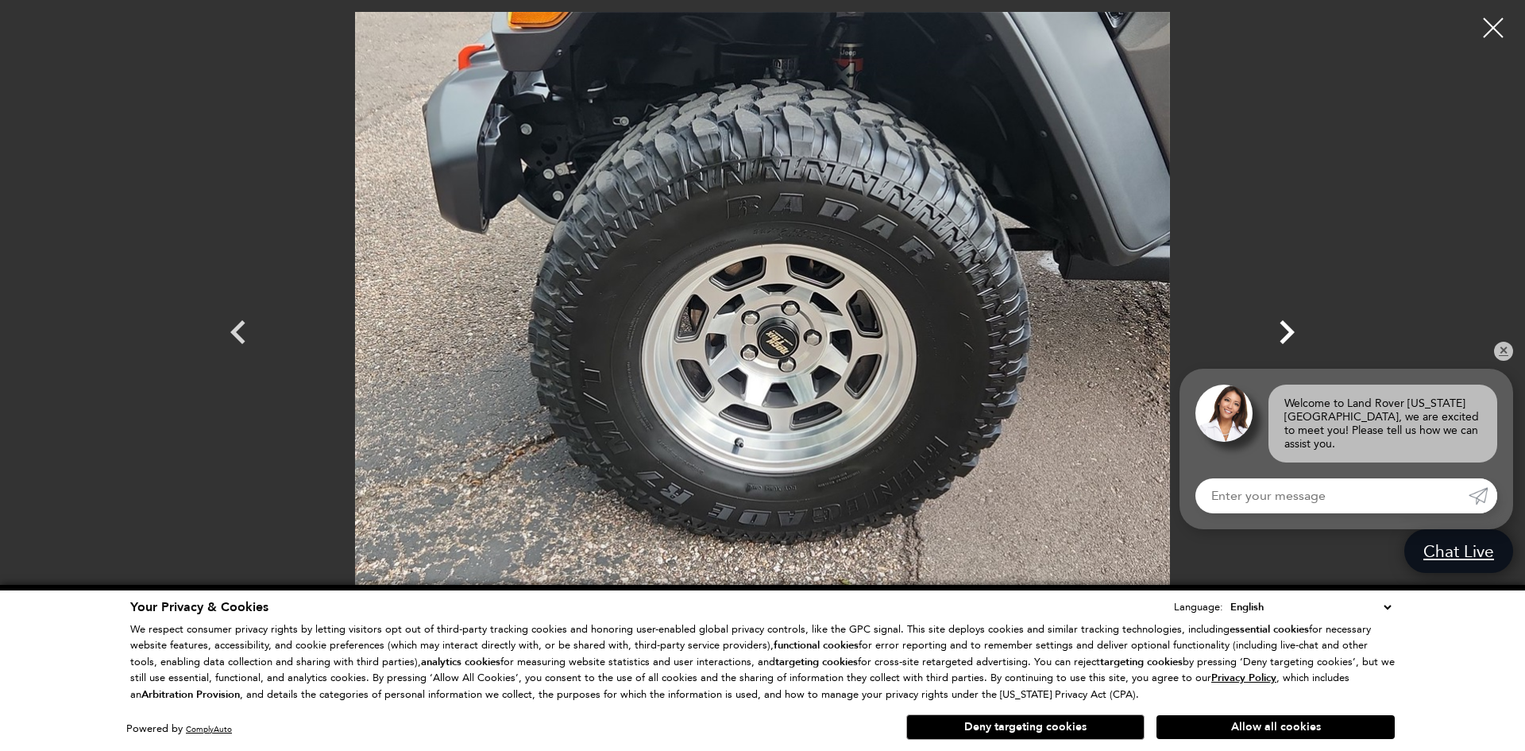
click at [1291, 327] on icon "Next" at bounding box center [1287, 332] width 48 height 48
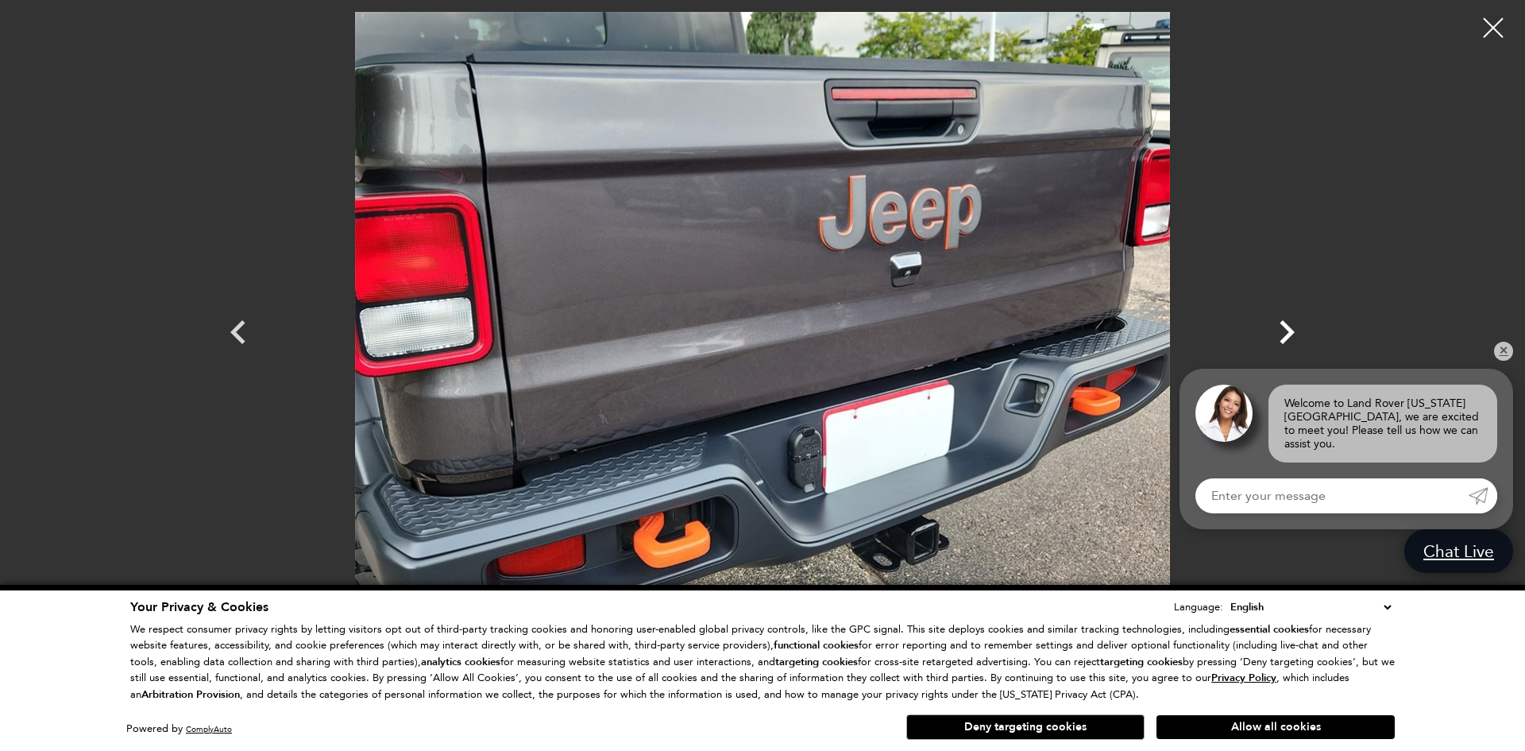
click at [1291, 327] on icon "Next" at bounding box center [1287, 332] width 48 height 48
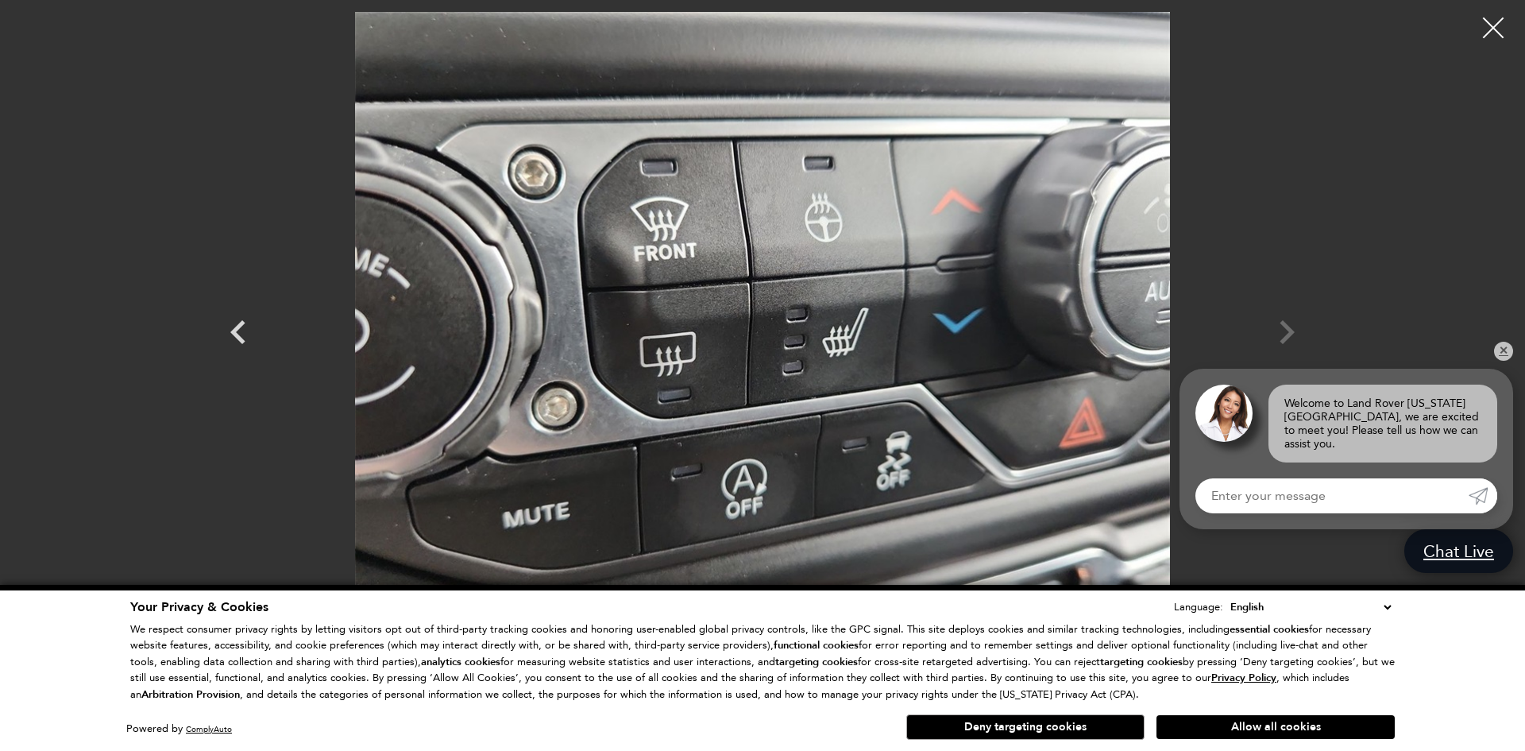
click at [1492, 25] on div at bounding box center [1494, 28] width 42 height 42
